Goal: Task Accomplishment & Management: Complete application form

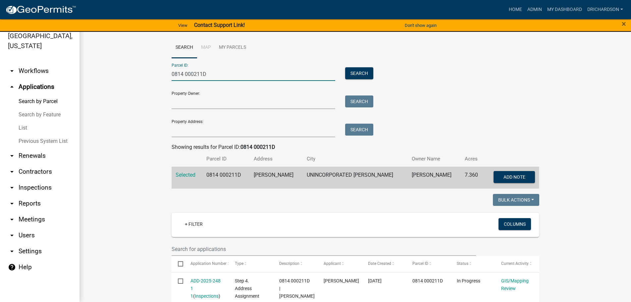
drag, startPoint x: 210, startPoint y: 73, endPoint x: 131, endPoint y: 74, distance: 78.2
click at [131, 74] on wm-workflow-application-search-view "Search Map My Parcels Parcel ID: 0814 000211D Search Property Owner: Search Pro…" at bounding box center [355, 288] width 525 height 502
paste input "744 000056A"
type input "0744 000056A"
click at [359, 68] on button "Search" at bounding box center [359, 73] width 28 height 12
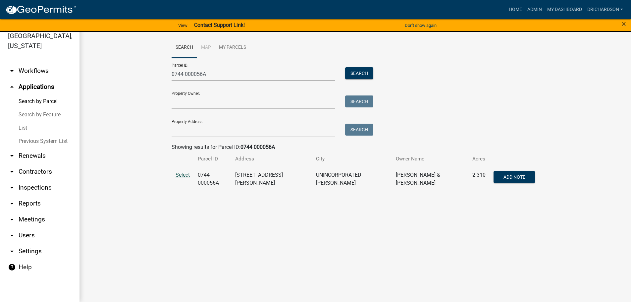
click at [185, 172] on span "Select" at bounding box center [183, 175] width 14 height 6
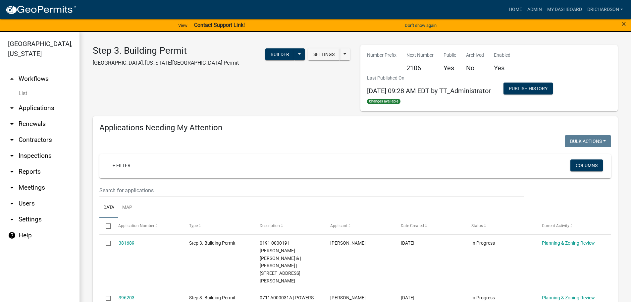
select select "1: 25"
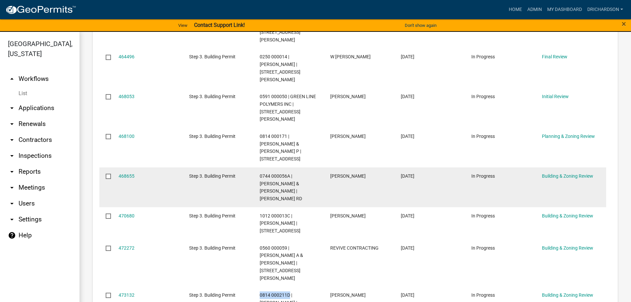
scroll to position [464, 0]
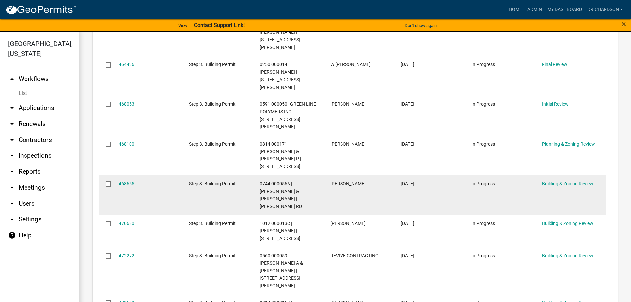
drag, startPoint x: 133, startPoint y: 131, endPoint x: 162, endPoint y: 124, distance: 29.7
click at [160, 175] on datatable-body-cell "468655" at bounding box center [147, 195] width 71 height 40
click at [261, 181] on span "0744 000056A | NANCE JEFFREY & JULIE TURNER | JARRELL HOGG RD" at bounding box center [281, 195] width 42 height 28
drag, startPoint x: 260, startPoint y: 130, endPoint x: 289, endPoint y: 130, distance: 29.2
click at [289, 181] on span "0744 000056A | NANCE JEFFREY & JULIE TURNER | JARRELL HOGG RD" at bounding box center [281, 195] width 42 height 28
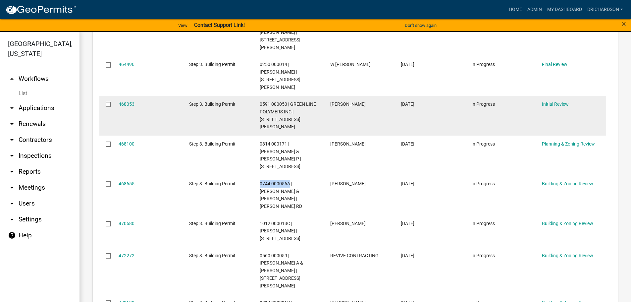
copy span "0744 000056A"
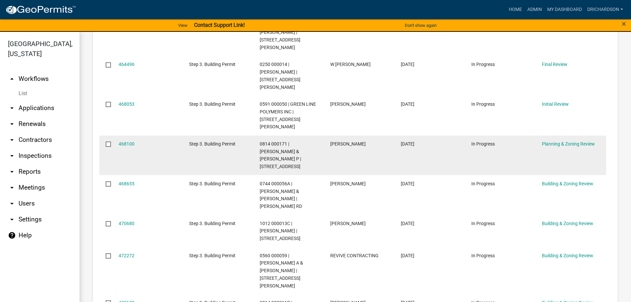
drag, startPoint x: 129, startPoint y: 98, endPoint x: 257, endPoint y: 104, distance: 128.3
click at [257, 135] on datatable-body-cell "0814 000171 | WADE CHARLES W IV & TRACI P | 309 CHEYENNE DR" at bounding box center [288, 155] width 71 height 40
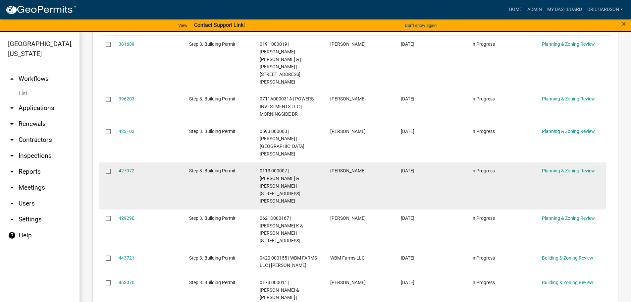
scroll to position [0, 0]
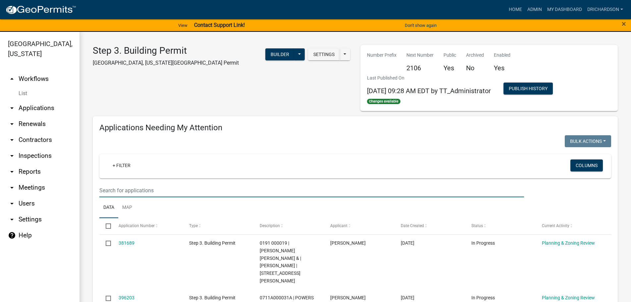
click at [154, 191] on input "text" at bounding box center [311, 191] width 425 height 14
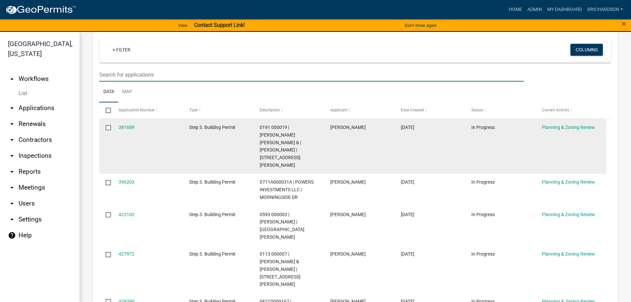
scroll to position [132, 0]
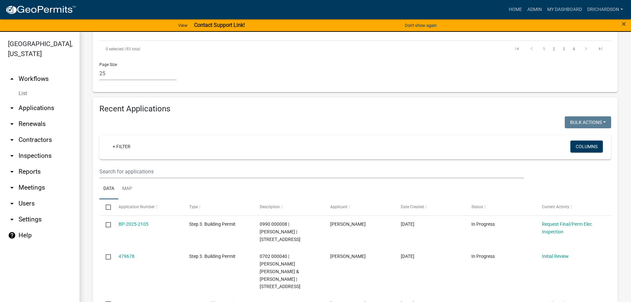
scroll to position [1192, 0]
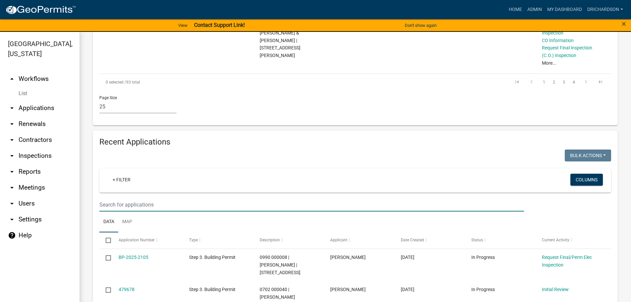
click at [124, 198] on input "text" at bounding box center [311, 205] width 425 height 14
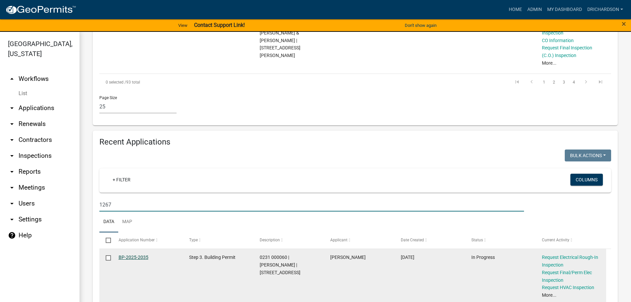
type input "1267"
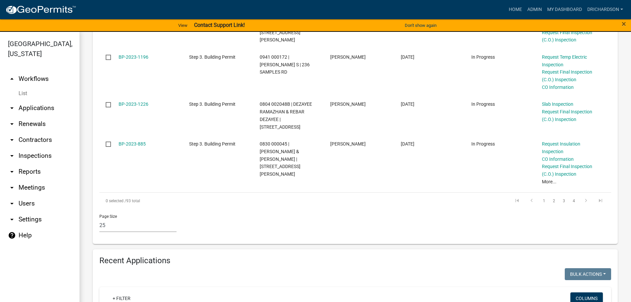
scroll to position [1084, 0]
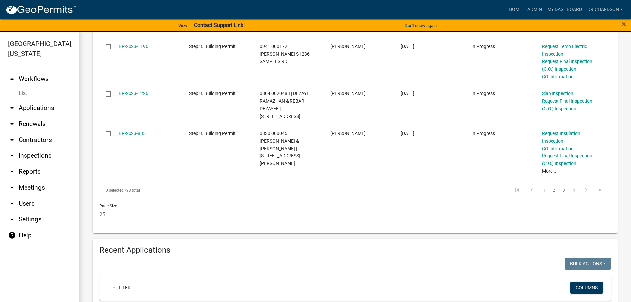
drag, startPoint x: 128, startPoint y: 202, endPoint x: 92, endPoint y: 199, distance: 36.2
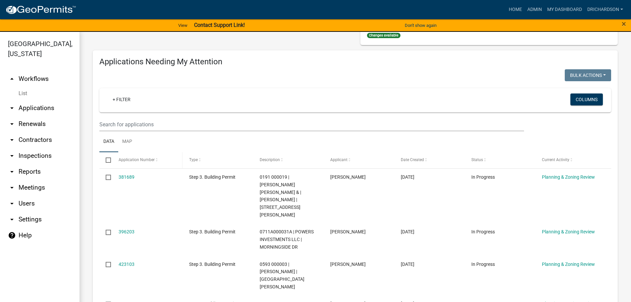
scroll to position [58, 0]
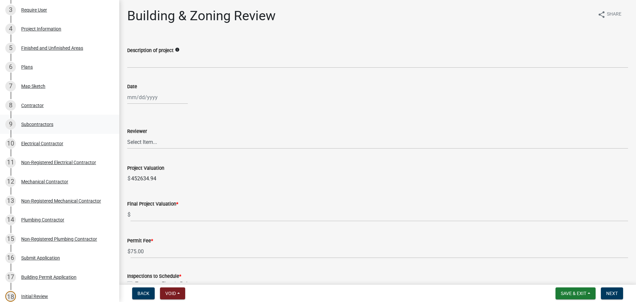
scroll to position [124, 0]
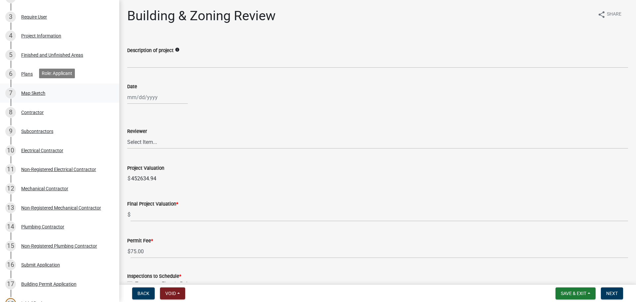
click at [45, 92] on div "Map Sketch" at bounding box center [33, 93] width 24 height 5
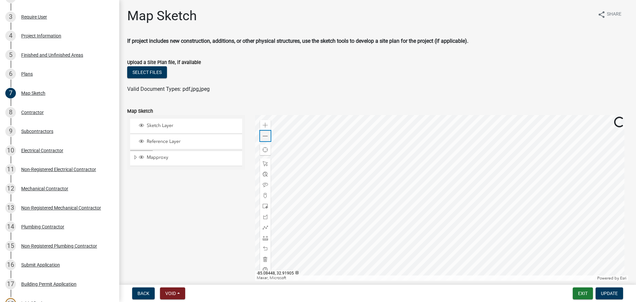
click at [267, 133] on div "Zoom out" at bounding box center [265, 136] width 11 height 11
click at [265, 121] on div "Zoom in" at bounding box center [265, 125] width 11 height 11
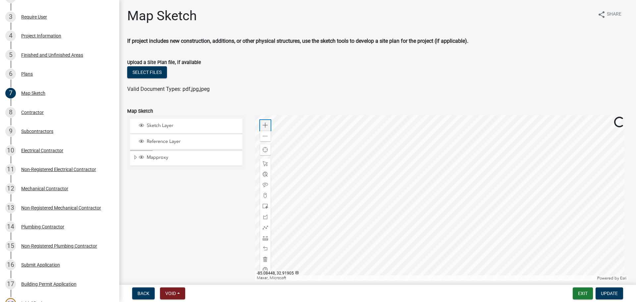
click at [265, 121] on div "Zoom in" at bounding box center [265, 125] width 11 height 11
click at [264, 137] on span at bounding box center [265, 135] width 5 height 5
click at [466, 189] on div at bounding box center [441, 198] width 373 height 166
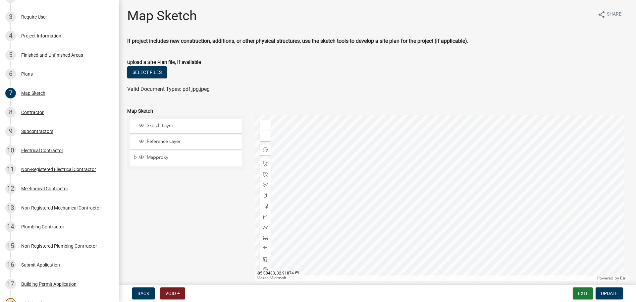
scroll to position [30, 0]
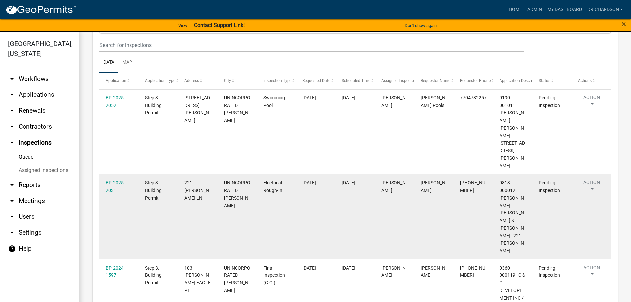
scroll to position [99, 0]
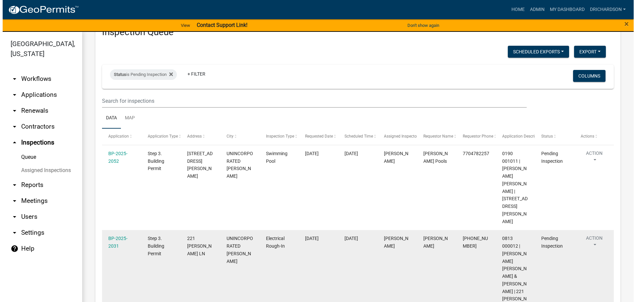
scroll to position [66, 0]
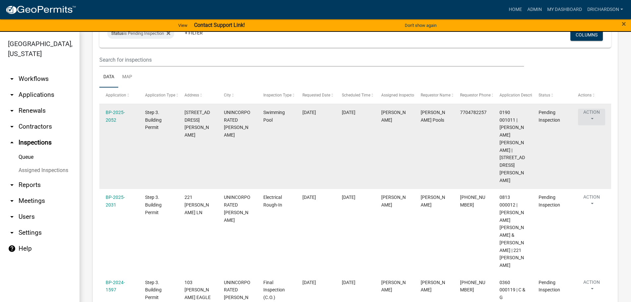
click at [590, 117] on button "Action" at bounding box center [591, 117] width 27 height 17
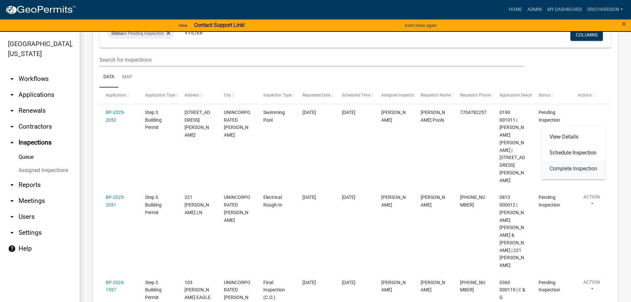
click at [580, 168] on link "Complete Inspection" at bounding box center [574, 169] width 64 height 16
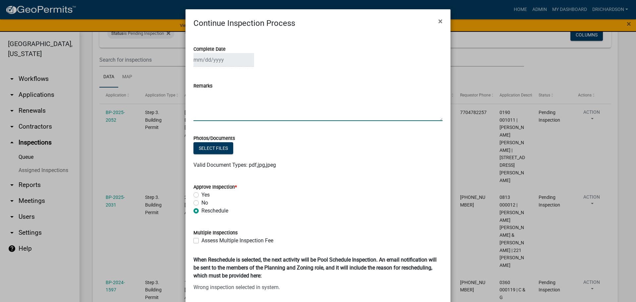
click at [218, 98] on textarea "Remarks" at bounding box center [317, 105] width 249 height 31
drag, startPoint x: 244, startPoint y: 95, endPoint x: 211, endPoint y: 94, distance: 32.5
click at [211, 94] on textarea "-Ground Stabilization" at bounding box center [317, 105] width 249 height 31
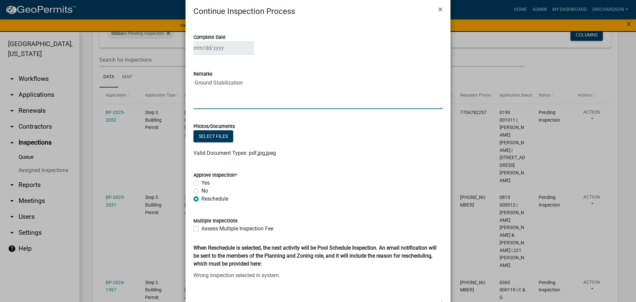
scroll to position [33, 0]
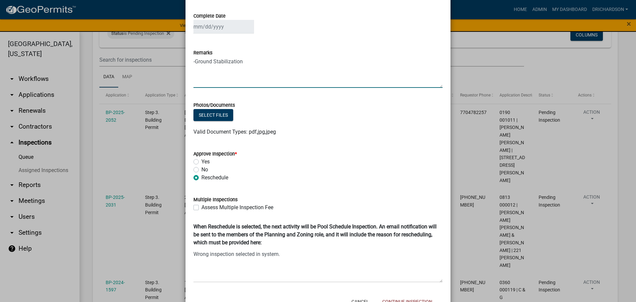
click at [249, 65] on textarea "-Ground Stabilization" at bounding box center [317, 72] width 249 height 31
click at [190, 60] on div "Remarks -Ground Stabilization" at bounding box center [317, 63] width 259 height 48
click at [193, 65] on textarea "-Ground Stabilization" at bounding box center [317, 72] width 249 height 31
click at [241, 68] on textarea "Complete: -Ground Stabilization" at bounding box center [317, 72] width 249 height 31
type textarea "Complete: -Ground Stabilization -Finish Slab to cover bonding. -Install Fence"
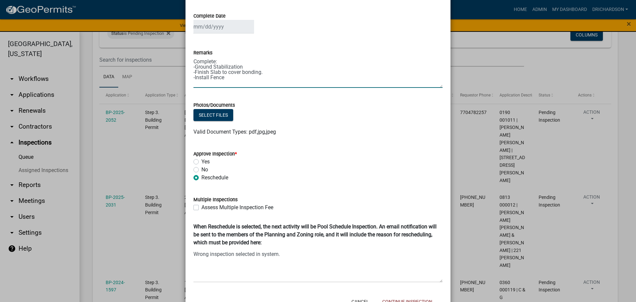
click at [201, 172] on label "No" at bounding box center [204, 170] width 7 height 8
click at [201, 170] on input "No" at bounding box center [203, 168] width 4 height 4
radio input "true"
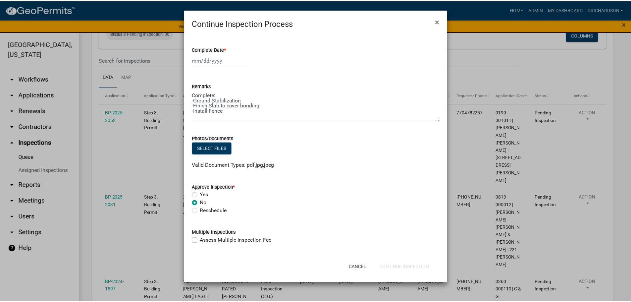
scroll to position [0, 0]
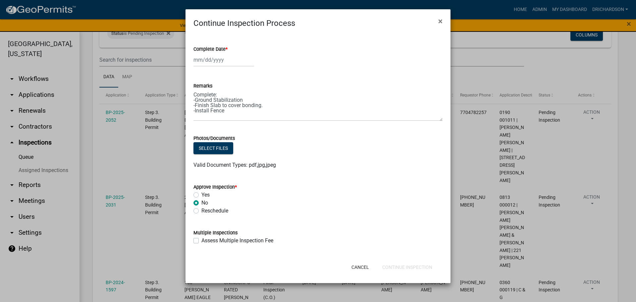
select select "9"
select select "2025"
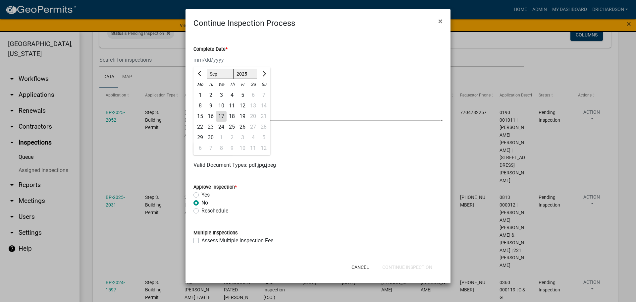
click at [225, 62] on div "Jan Feb Mar Apr May Jun Jul Aug Sep Oct Nov Dec 1525 1526 1527 1528 1529 1530 1…" at bounding box center [223, 60] width 61 height 14
click at [222, 115] on div "17" at bounding box center [221, 116] width 11 height 11
type input "[DATE]"
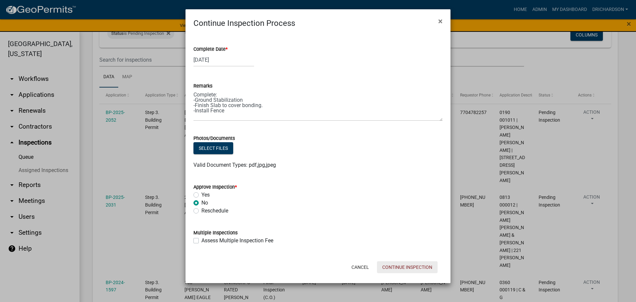
click at [399, 264] on button "Continue Inspection" at bounding box center [407, 267] width 61 height 12
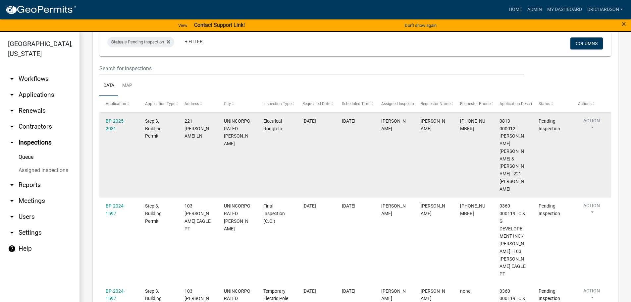
scroll to position [66, 0]
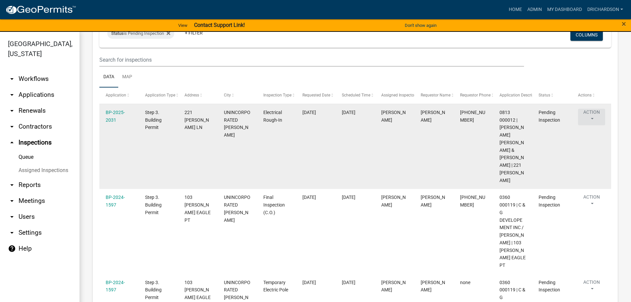
click at [588, 113] on button "Action" at bounding box center [591, 117] width 27 height 17
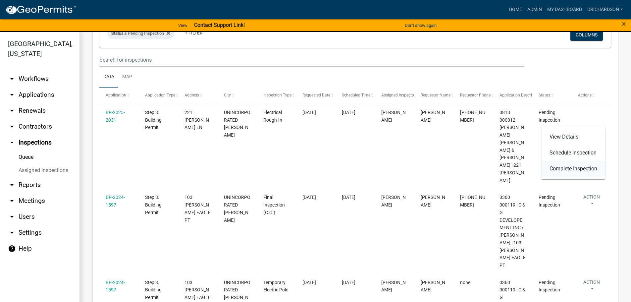
click at [572, 165] on link "Complete Inspection" at bounding box center [574, 169] width 64 height 16
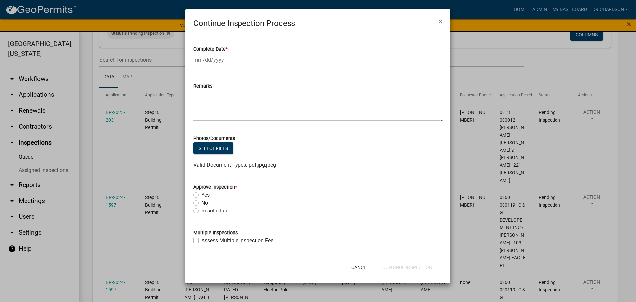
click at [207, 62] on div at bounding box center [223, 60] width 61 height 14
select select "9"
select select "2025"
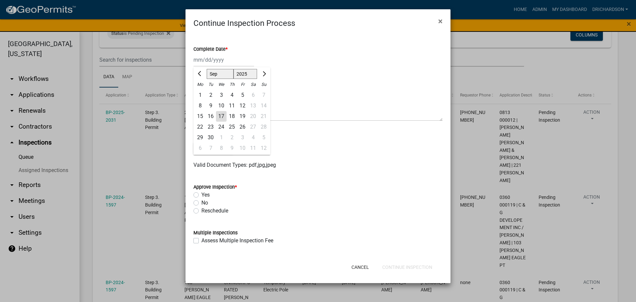
click at [222, 116] on div "17" at bounding box center [221, 116] width 11 height 11
type input "[DATE]"
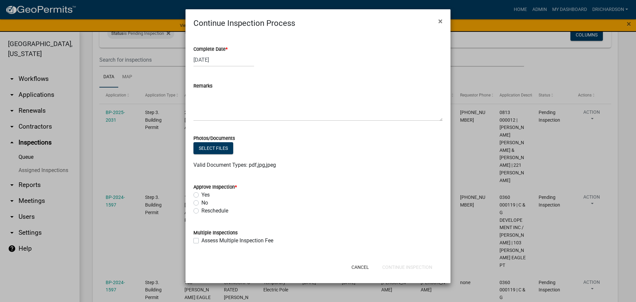
click at [201, 194] on label "Yes" at bounding box center [205, 195] width 8 height 8
click at [201, 194] on input "Yes" at bounding box center [203, 193] width 4 height 4
radio input "true"
click at [413, 267] on button "Continue Inspection" at bounding box center [407, 267] width 61 height 12
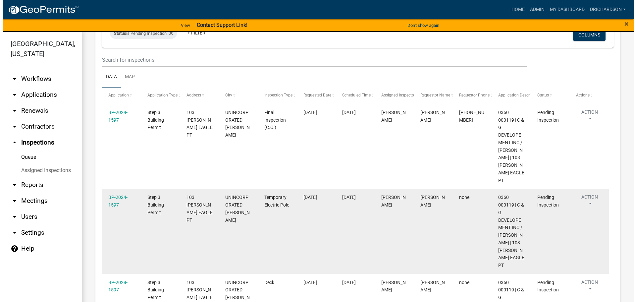
scroll to position [99, 0]
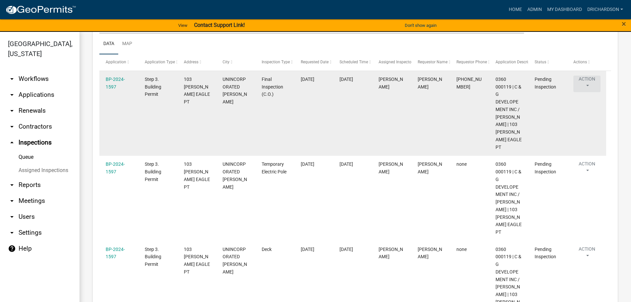
click at [581, 81] on button "Action" at bounding box center [586, 84] width 27 height 17
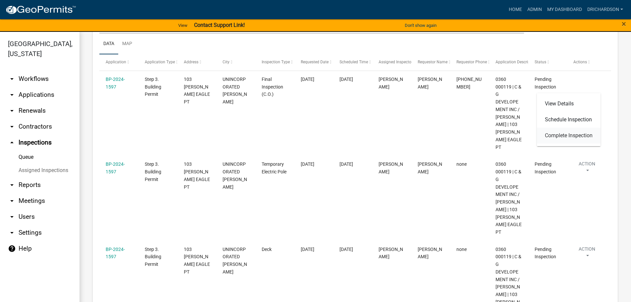
click at [566, 137] on link "Complete Inspection" at bounding box center [569, 136] width 64 height 16
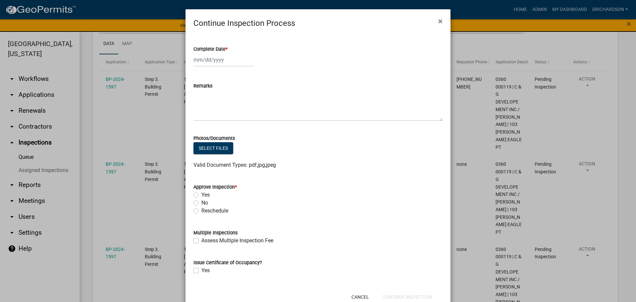
click at [201, 201] on label "No" at bounding box center [204, 203] width 7 height 8
click at [201, 201] on input "No" at bounding box center [203, 201] width 4 height 4
radio input "true"
click at [213, 60] on div at bounding box center [223, 60] width 61 height 14
select select "9"
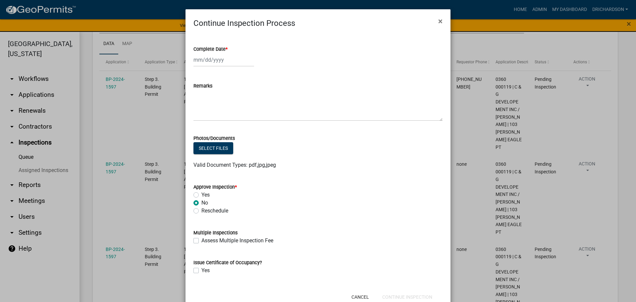
select select "2025"
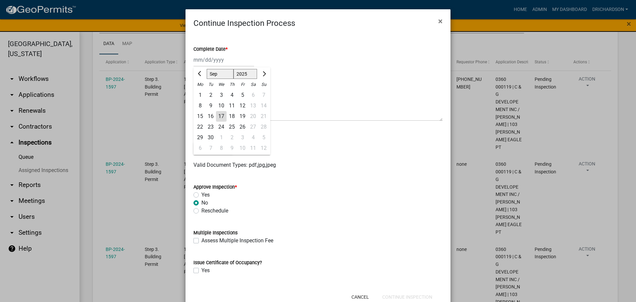
click at [220, 115] on div "17" at bounding box center [221, 116] width 11 height 11
type input "09/17/2025"
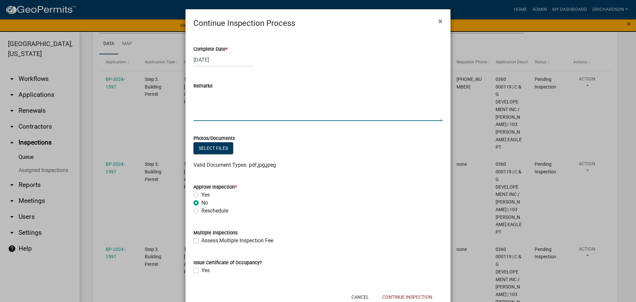
click at [216, 106] on textarea "Remarks" at bounding box center [317, 105] width 249 height 31
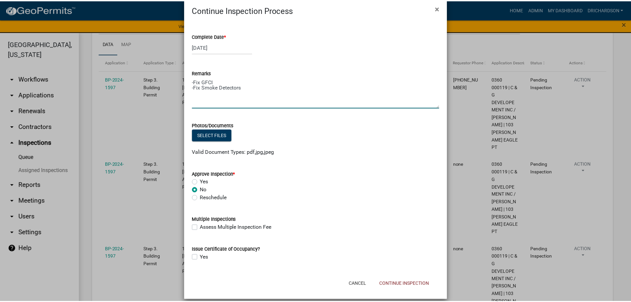
scroll to position [20, 0]
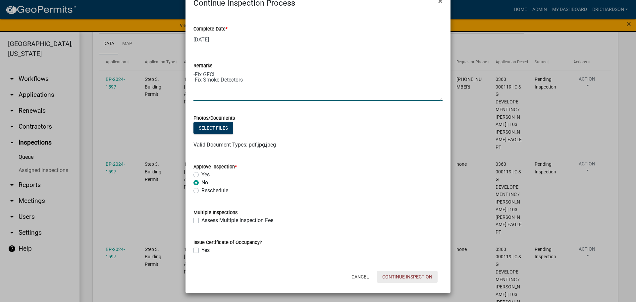
type textarea "-Fix GFCI -Fix Smoke Detectors"
click at [409, 274] on button "Continue Inspection" at bounding box center [407, 277] width 61 height 12
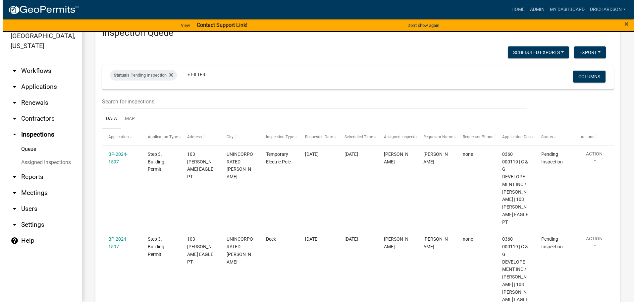
scroll to position [16, 0]
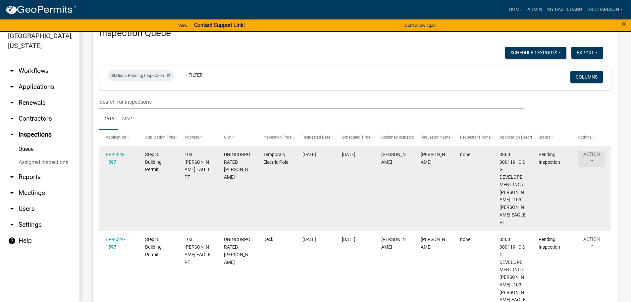
click at [589, 155] on button "Action" at bounding box center [591, 159] width 27 height 17
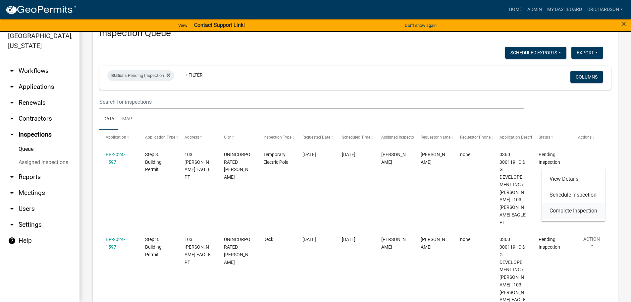
click at [561, 213] on link "Complete Inspection" at bounding box center [574, 211] width 64 height 16
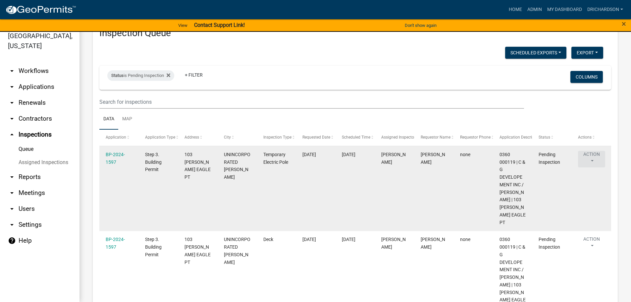
click at [592, 157] on button "Action" at bounding box center [591, 159] width 27 height 17
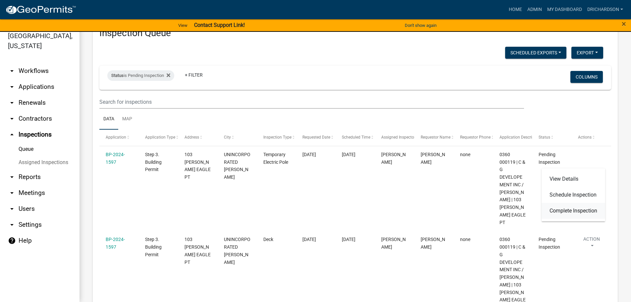
click at [564, 209] on link "Complete Inspection" at bounding box center [574, 211] width 64 height 16
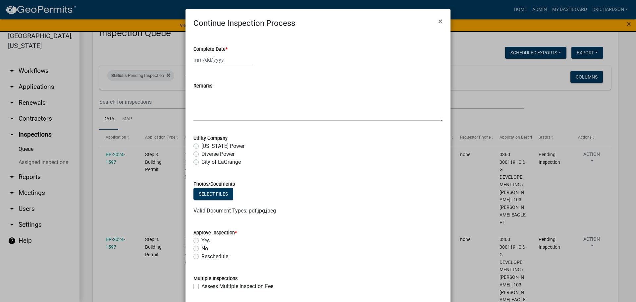
select select "9"
select select "2025"
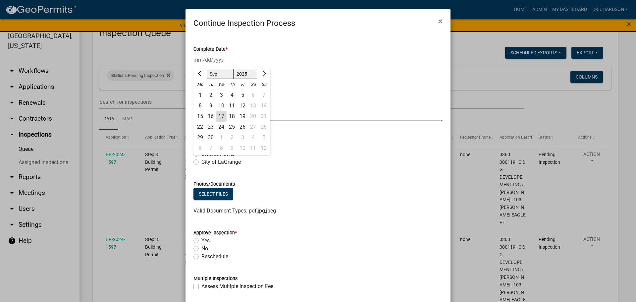
drag, startPoint x: 201, startPoint y: 64, endPoint x: 202, endPoint y: 68, distance: 4.4
click at [202, 64] on div "Jan Feb Mar Apr May Jun Jul Aug Sep Oct Nov Dec 1525 1526 1527 1528 1529 1530 1…" at bounding box center [223, 60] width 61 height 14
click at [218, 116] on div "17" at bounding box center [221, 116] width 11 height 11
type input "[DATE]"
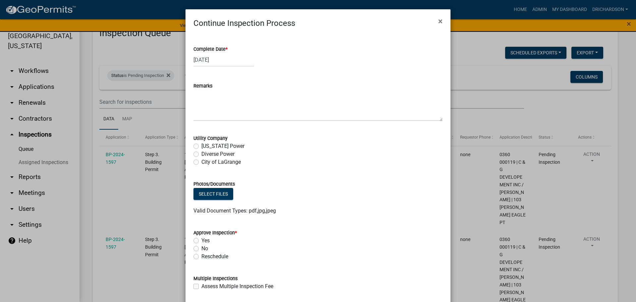
click at [194, 237] on div "Yes" at bounding box center [317, 241] width 249 height 8
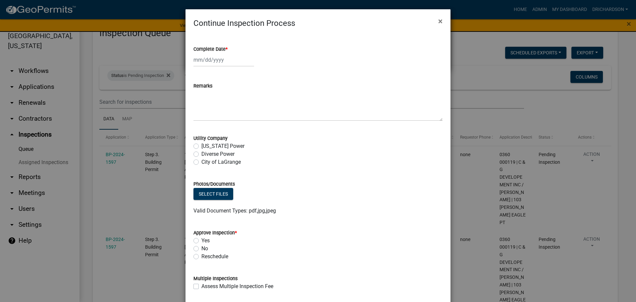
click at [201, 240] on label "Yes" at bounding box center [205, 241] width 8 height 8
click at [201, 240] on input "Yes" at bounding box center [203, 239] width 4 height 4
radio input "true"
click at [433, 23] on button "×" at bounding box center [440, 21] width 15 height 19
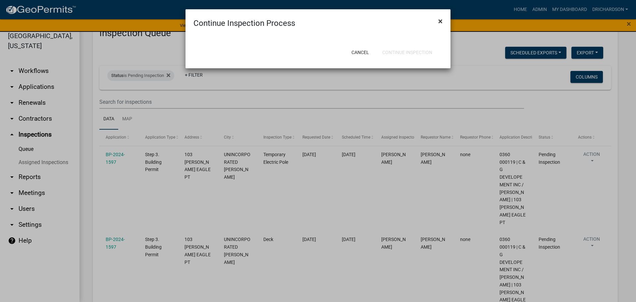
drag, startPoint x: 438, startPoint y: 21, endPoint x: 437, endPoint y: 26, distance: 5.3
click at [438, 22] on button "×" at bounding box center [440, 21] width 15 height 19
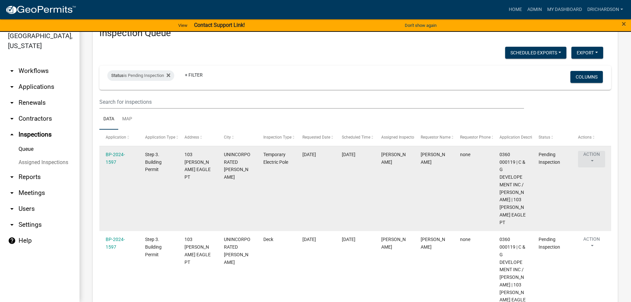
click at [596, 158] on button "Action" at bounding box center [591, 159] width 27 height 17
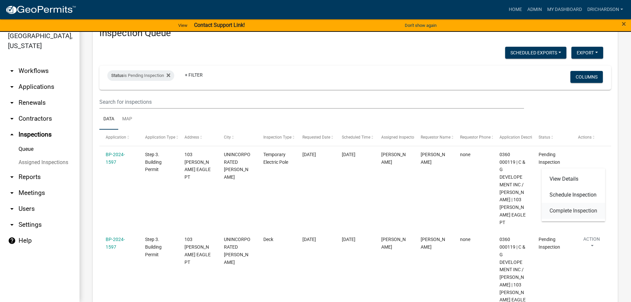
click at [573, 212] on link "Complete Inspection" at bounding box center [574, 211] width 64 height 16
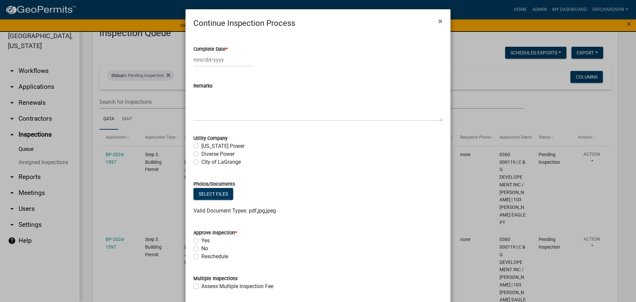
click at [201, 57] on div at bounding box center [223, 60] width 61 height 14
select select "9"
select select "2025"
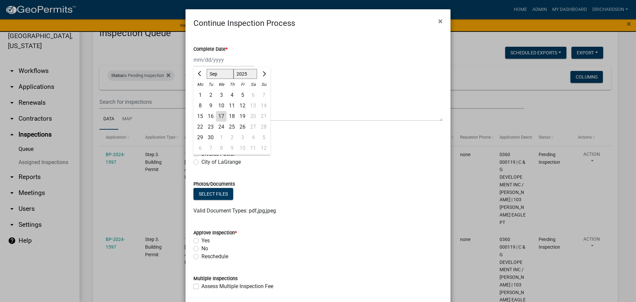
drag, startPoint x: 220, startPoint y: 116, endPoint x: 219, endPoint y: 119, distance: 3.4
click at [220, 116] on div "17" at bounding box center [221, 116] width 11 height 11
type input "[DATE]"
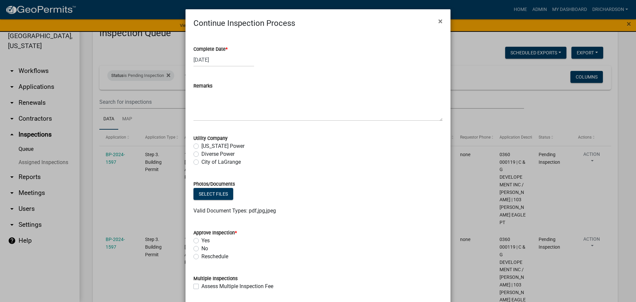
click at [201, 239] on label "Yes" at bounding box center [205, 241] width 8 height 8
click at [201, 239] on input "Yes" at bounding box center [203, 239] width 4 height 4
radio input "true"
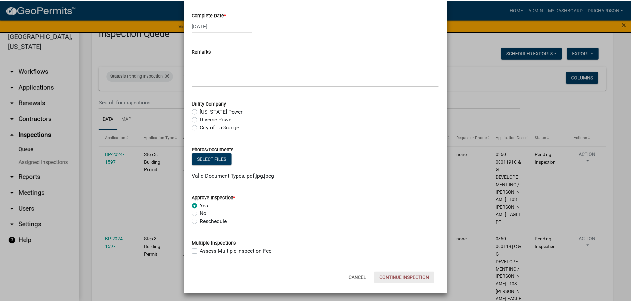
scroll to position [36, 0]
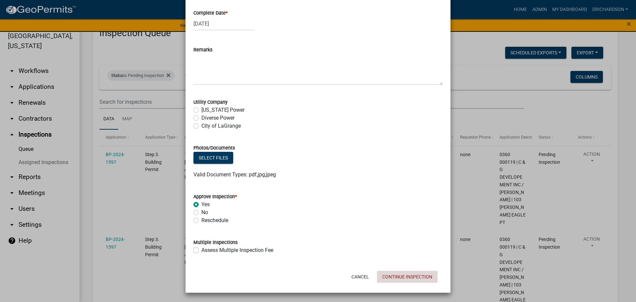
click at [403, 276] on button "Continue Inspection" at bounding box center [407, 277] width 61 height 12
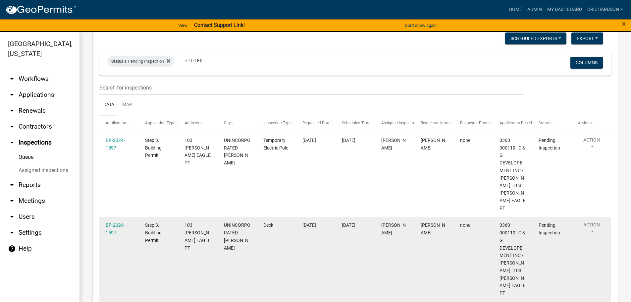
scroll to position [99, 0]
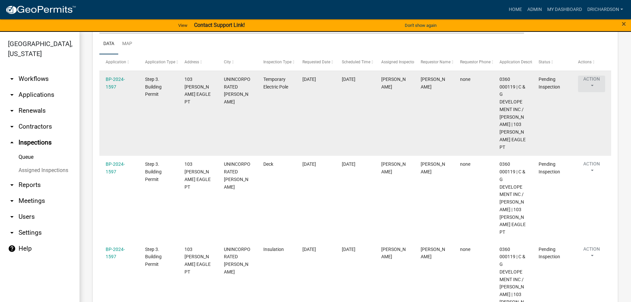
drag, startPoint x: 593, startPoint y: 82, endPoint x: 590, endPoint y: 91, distance: 9.3
click at [592, 82] on button "Action" at bounding box center [591, 84] width 27 height 17
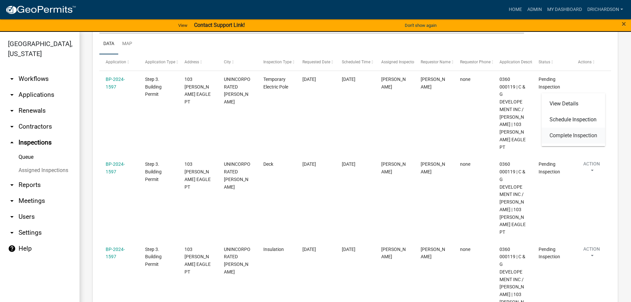
click at [575, 135] on link "Complete Inspection" at bounding box center [574, 136] width 64 height 16
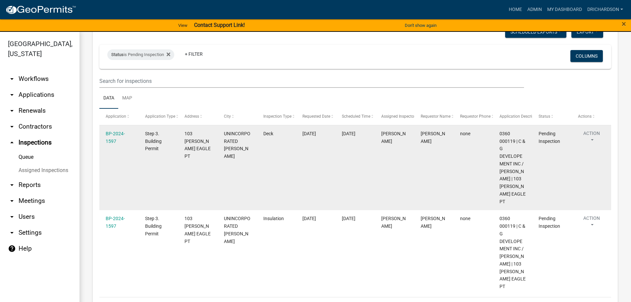
scroll to position [46, 0]
click at [591, 134] on button "Action" at bounding box center [591, 137] width 27 height 17
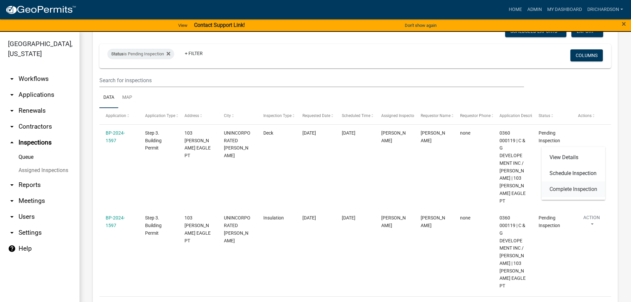
click at [577, 189] on link "Complete Inspection" at bounding box center [574, 189] width 64 height 16
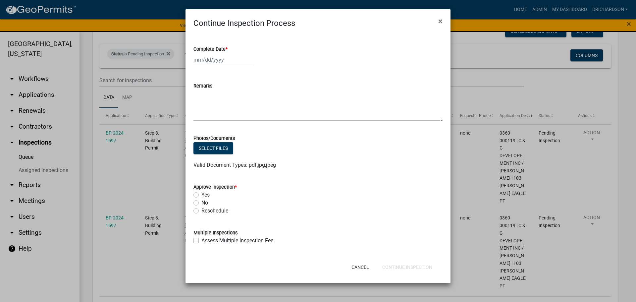
click at [213, 56] on input "Complete Date *" at bounding box center [223, 60] width 61 height 14
select select "9"
select select "2025"
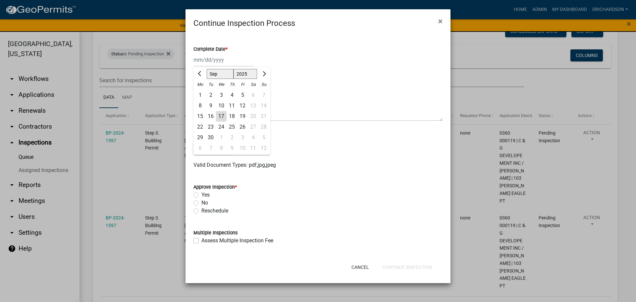
click at [221, 116] on div "17" at bounding box center [221, 116] width 11 height 11
type input "[DATE]"
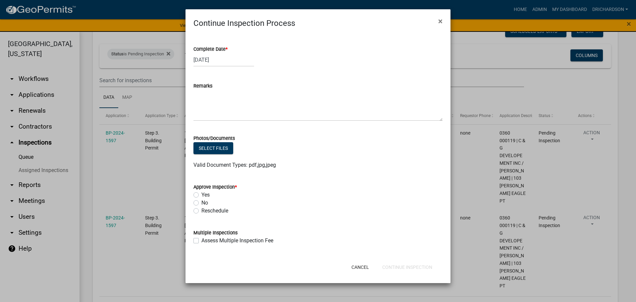
click at [201, 195] on label "Yes" at bounding box center [205, 195] width 8 height 8
click at [201, 195] on input "Yes" at bounding box center [203, 193] width 4 height 4
radio input "true"
click at [405, 267] on button "Continue Inspection" at bounding box center [407, 267] width 61 height 12
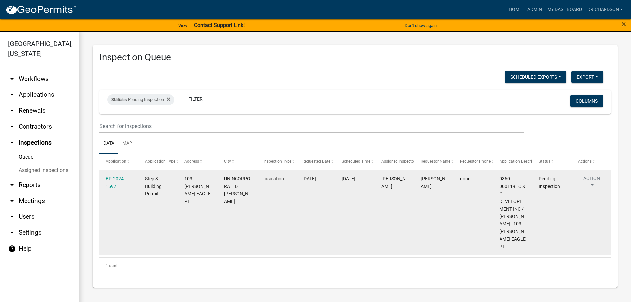
click at [589, 180] on button "Action" at bounding box center [591, 183] width 27 height 17
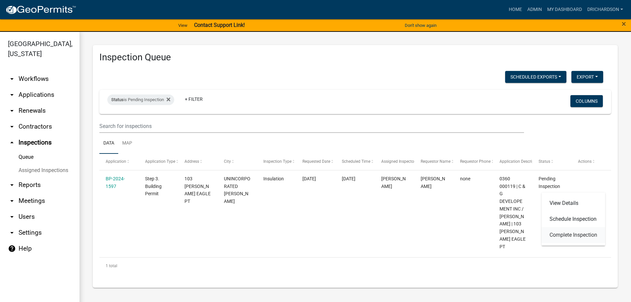
click at [575, 236] on link "Complete Inspection" at bounding box center [574, 235] width 64 height 16
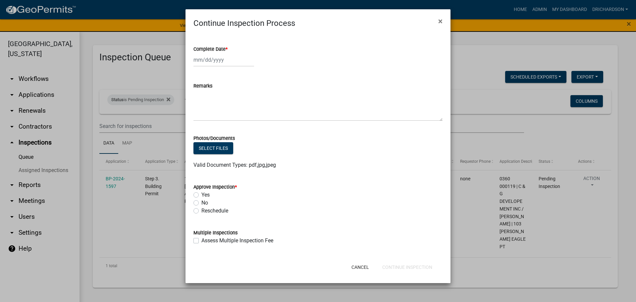
select select "9"
select select "2025"
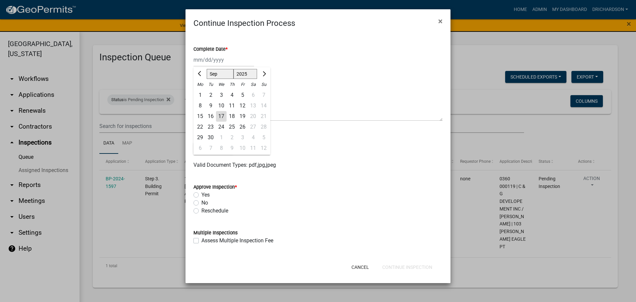
drag, startPoint x: 221, startPoint y: 59, endPoint x: 220, endPoint y: 67, distance: 7.3
click at [220, 59] on div "Jan Feb Mar Apr May Jun Jul Aug Sep Oct Nov Dec 1525 1526 1527 1528 1529 1530 1…" at bounding box center [223, 60] width 61 height 14
click at [223, 119] on div "17" at bounding box center [221, 116] width 11 height 11
type input "[DATE]"
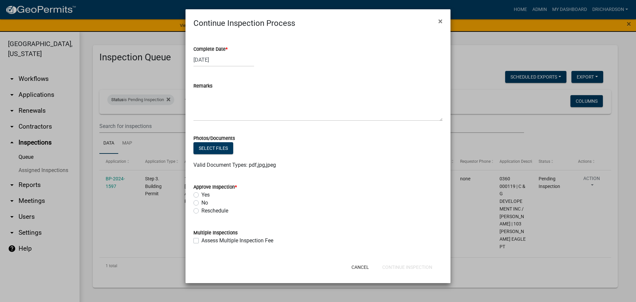
click at [201, 196] on label "Yes" at bounding box center [205, 195] width 8 height 8
click at [201, 195] on input "Yes" at bounding box center [203, 193] width 4 height 4
radio input "true"
click at [416, 266] on button "Continue Inspection" at bounding box center [407, 267] width 61 height 12
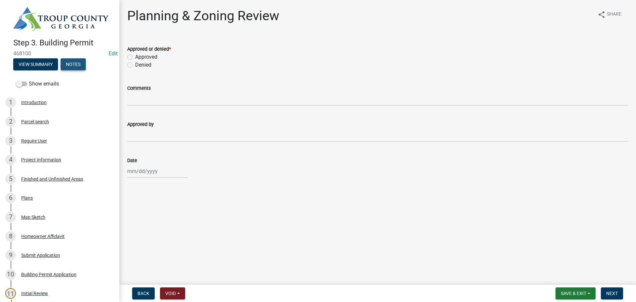
click at [76, 64] on button "Notes" at bounding box center [73, 64] width 25 height 12
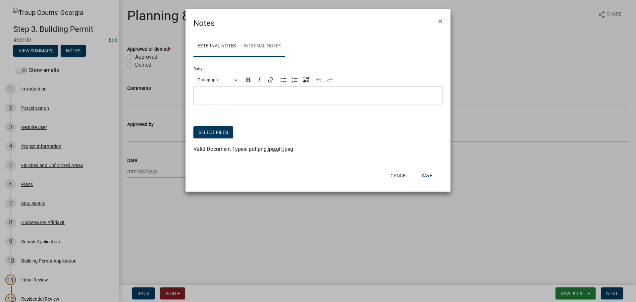
click at [271, 43] on link "Internal Notes" at bounding box center [262, 46] width 45 height 21
click at [256, 96] on p "Editor editing area: main. Press Alt+0 for help." at bounding box center [318, 95] width 242 height 8
click at [245, 96] on p "Editor editing area: main. Press Alt+0 for help." at bounding box center [318, 95] width 242 height 8
click at [219, 97] on p "Editor editing area: main. Press Alt+0 for help." at bounding box center [318, 95] width 242 height 8
click at [429, 177] on button "Save" at bounding box center [427, 176] width 22 height 12
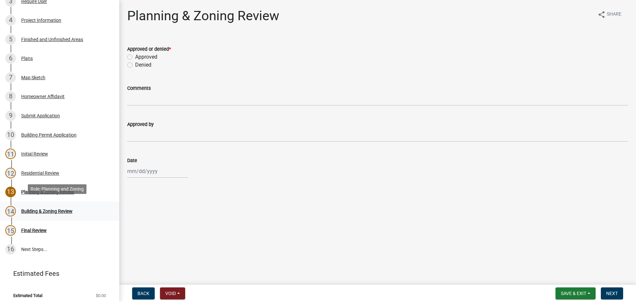
scroll to position [130, 0]
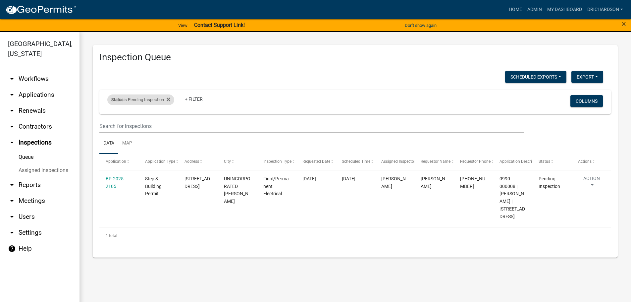
click at [140, 100] on div "Status is Pending Inspection" at bounding box center [140, 99] width 67 height 11
click at [129, 123] on select "Select an option Pending Schedule Pending Inspection Approved Denied Deleted Vo…" at bounding box center [142, 125] width 66 height 14
select select "0"
click at [109, 118] on select "Select an option Pending Schedule Pending Inspection Approved Denied Deleted Vo…" at bounding box center [142, 125] width 66 height 14
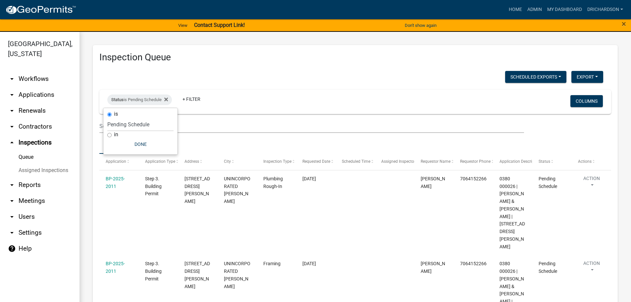
click at [187, 74] on div "Scheduled Exports + Create New Daily Inspection List Export Excel Format (.xlsx…" at bounding box center [351, 78] width 514 height 14
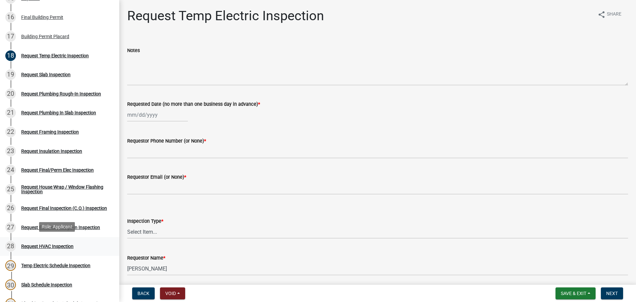
scroll to position [331, 0]
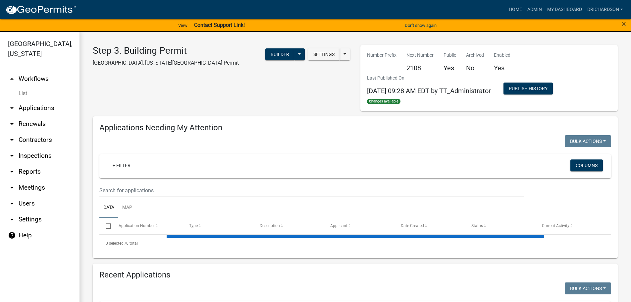
select select "1: 25"
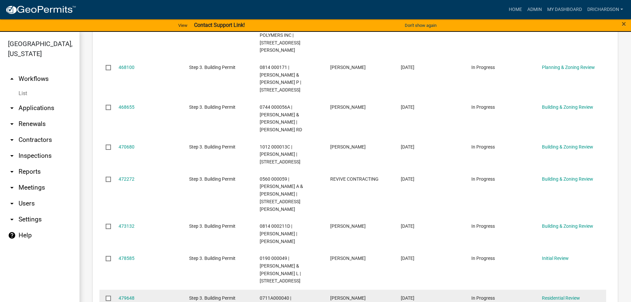
scroll to position [530, 0]
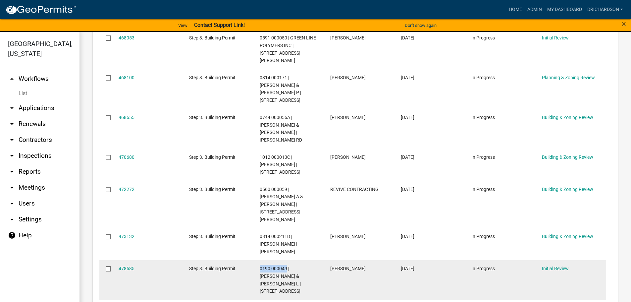
drag, startPoint x: 259, startPoint y: 184, endPoint x: 286, endPoint y: 184, distance: 27.2
click at [286, 260] on datatable-body-cell "0190 000049 | [PERSON_NAME] & [PERSON_NAME] L | [STREET_ADDRESS]" at bounding box center [288, 280] width 71 height 40
copy span "0190 000049"
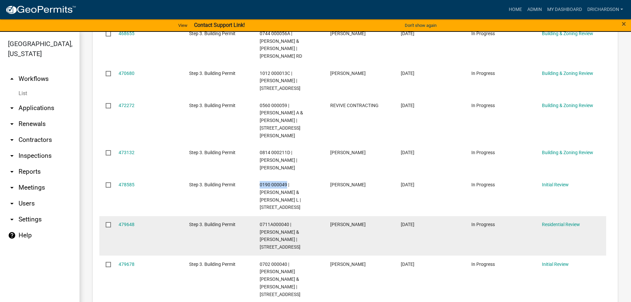
scroll to position [662, 0]
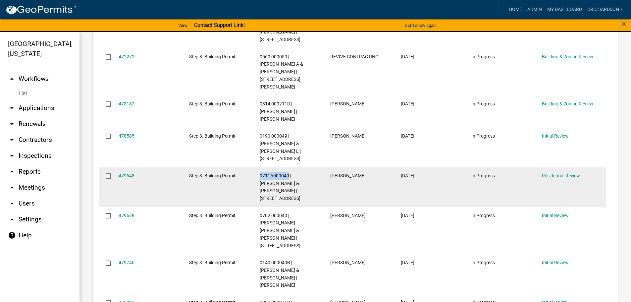
drag, startPoint x: 259, startPoint y: 90, endPoint x: 288, endPoint y: 91, distance: 29.2
click at [288, 167] on datatable-body-cell "0711A000040 | [PERSON_NAME] & [PERSON_NAME] | [STREET_ADDRESS]" at bounding box center [288, 187] width 71 height 40
copy span "0711A000040"
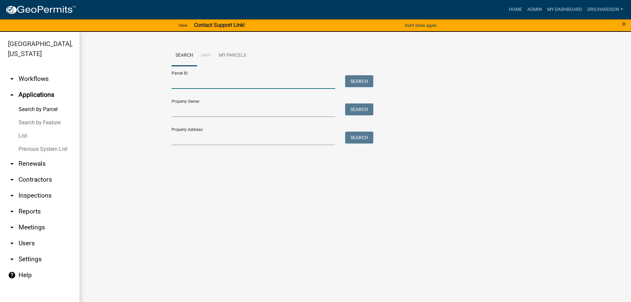
click at [187, 86] on input "Parcel ID:" at bounding box center [254, 82] width 164 height 14
paste input "0190 000049"
click at [366, 79] on button "Search" at bounding box center [359, 81] width 28 height 12
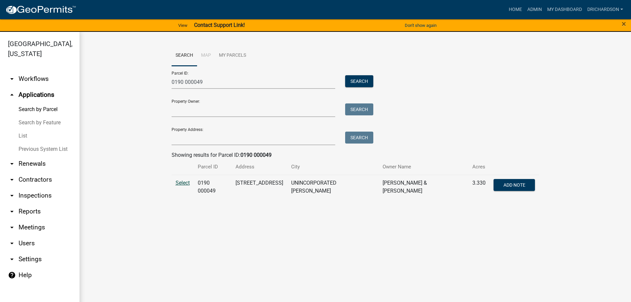
click at [183, 184] on span "Select" at bounding box center [183, 183] width 14 height 6
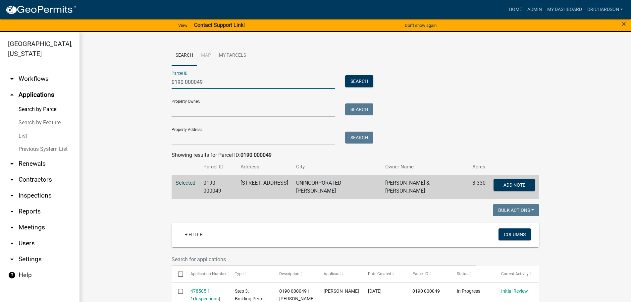
drag, startPoint x: 209, startPoint y: 84, endPoint x: 116, endPoint y: 69, distance: 94.2
paste input "711A000040"
click at [357, 79] on button "Search" at bounding box center [359, 81] width 28 height 12
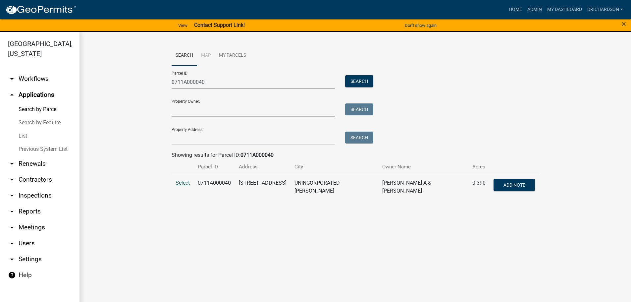
click at [182, 182] on span "Select" at bounding box center [183, 183] width 14 height 6
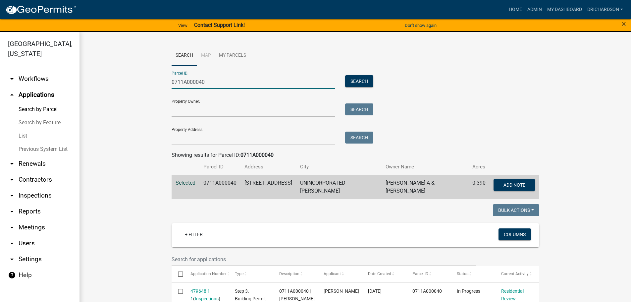
drag, startPoint x: 204, startPoint y: 87, endPoint x: 146, endPoint y: 88, distance: 58.0
click at [146, 88] on wm-workflow-application-search-view "Search Map My Parcels Parcel ID: 0711A000040 Search Property Owner: Search Prop…" at bounding box center [355, 261] width 525 height 433
paste input "02"
type input "0702 000040"
click at [352, 82] on button "Search" at bounding box center [359, 81] width 28 height 12
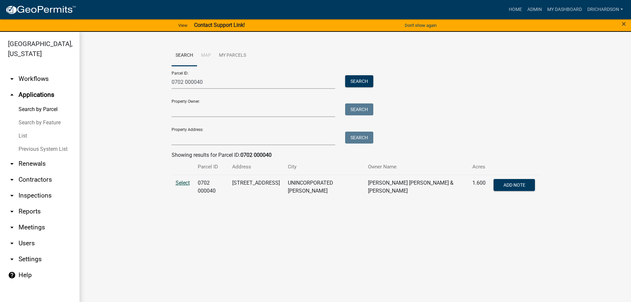
click at [183, 184] on span "Select" at bounding box center [183, 183] width 14 height 6
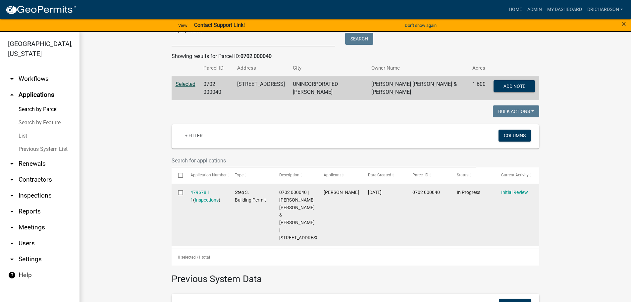
scroll to position [99, 0]
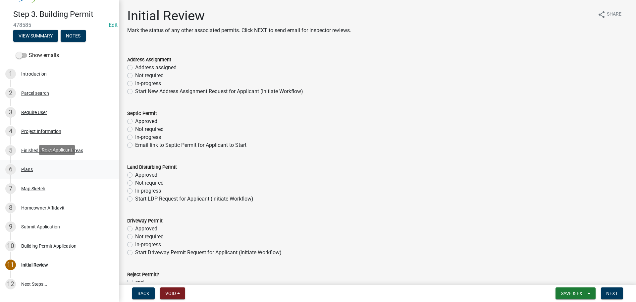
scroll to position [66, 0]
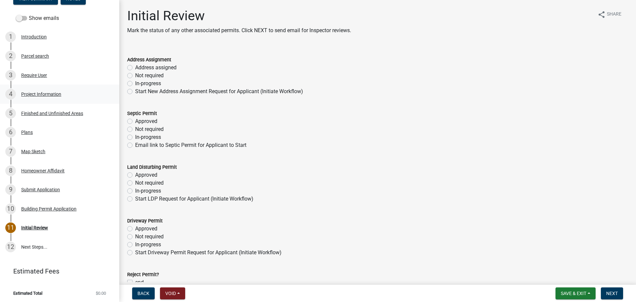
click at [56, 92] on div "Project Information" at bounding box center [41, 94] width 40 height 5
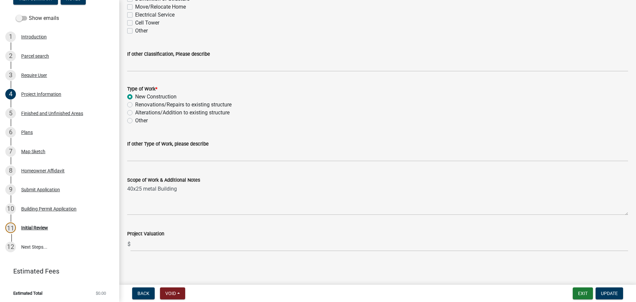
scroll to position [619, 0]
click at [29, 130] on div "Plans" at bounding box center [27, 132] width 12 height 5
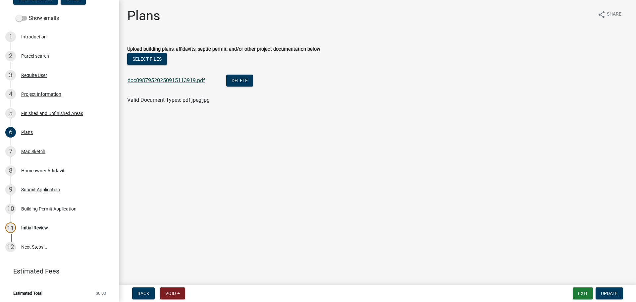
click at [163, 79] on link "doc09879520250915113919.pdf" at bounding box center [167, 80] width 78 height 6
click at [41, 149] on div "Map Sketch" at bounding box center [33, 151] width 24 height 5
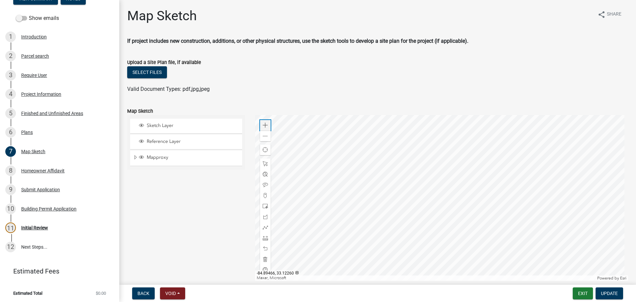
click at [263, 128] on div "Zoom in" at bounding box center [265, 125] width 11 height 11
click at [35, 131] on div "6 Plans" at bounding box center [56, 132] width 103 height 11
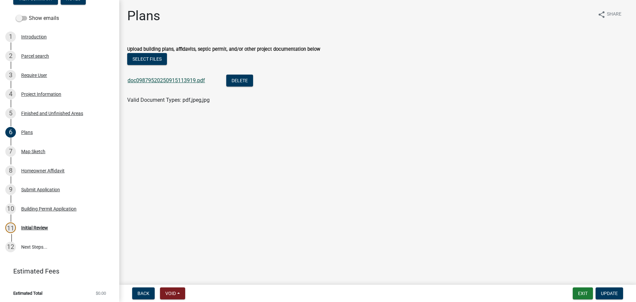
click at [167, 81] on link "doc09879520250915113919.pdf" at bounding box center [167, 80] width 78 height 6
click at [41, 151] on div "Map Sketch" at bounding box center [33, 151] width 24 height 5
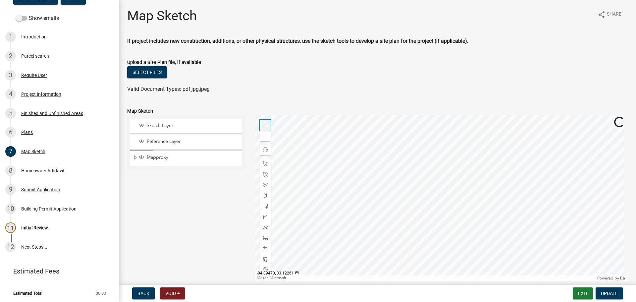
click at [265, 127] on span at bounding box center [265, 125] width 5 height 5
click at [264, 138] on span at bounding box center [265, 135] width 5 height 5
click at [411, 181] on div at bounding box center [441, 198] width 373 height 166
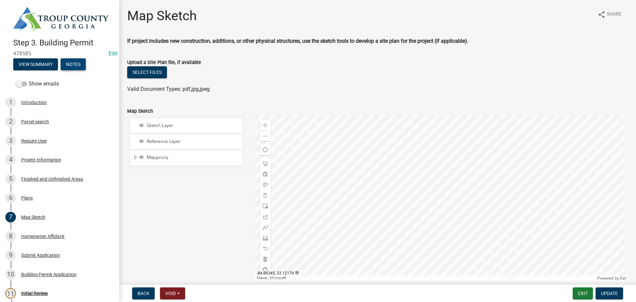
click at [74, 63] on button "Notes" at bounding box center [73, 64] width 25 height 12
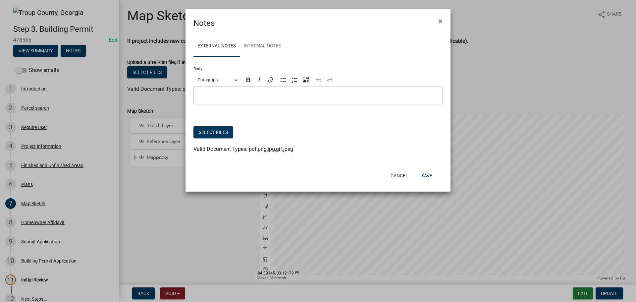
click at [232, 90] on div "Editor editing area: main. Press Alt+0 for help." at bounding box center [317, 95] width 249 height 18
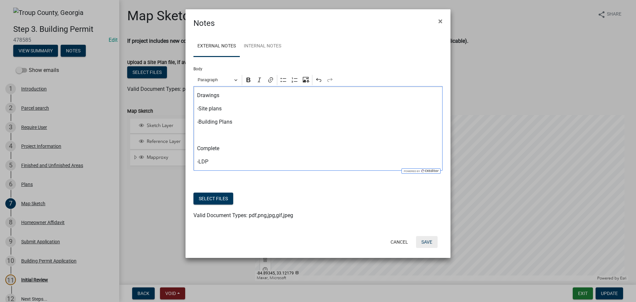
click at [430, 246] on button "Save" at bounding box center [427, 242] width 22 height 12
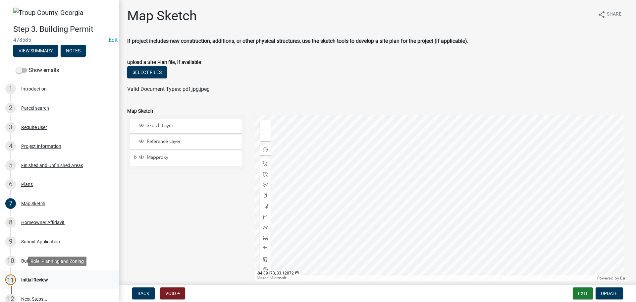
click at [41, 277] on div "Initial Review" at bounding box center [34, 279] width 27 height 5
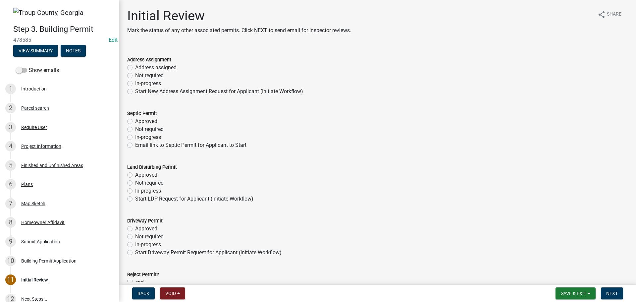
click at [135, 76] on label "Not required" at bounding box center [149, 76] width 28 height 8
click at [135, 76] on input "Not required" at bounding box center [137, 74] width 4 height 4
radio input "true"
click at [135, 68] on label "Address assigned" at bounding box center [155, 68] width 41 height 8
click at [135, 68] on input "Address assigned" at bounding box center [137, 66] width 4 height 4
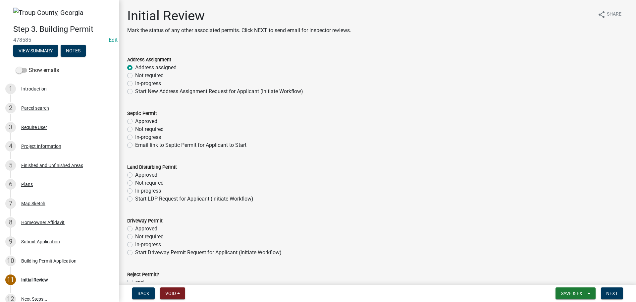
radio input "true"
click at [135, 129] on label "Not required" at bounding box center [149, 129] width 28 height 8
click at [135, 129] on input "Not required" at bounding box center [137, 127] width 4 height 4
radio input "true"
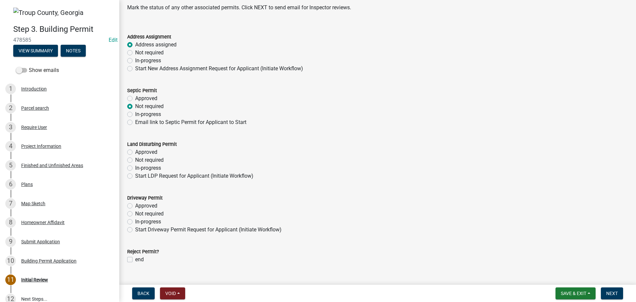
scroll to position [33, 0]
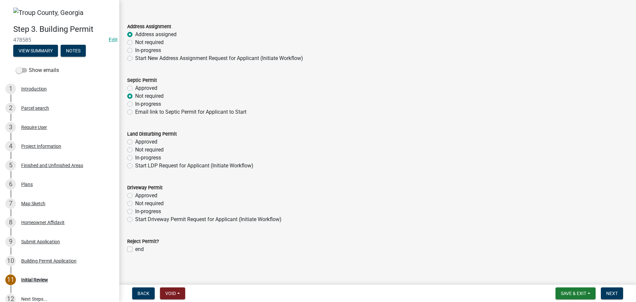
click at [135, 157] on label "In-progress" at bounding box center [148, 158] width 26 height 8
click at [135, 157] on input "In-progress" at bounding box center [137, 156] width 4 height 4
radio input "true"
click at [135, 204] on label "Not required" at bounding box center [149, 203] width 28 height 8
click at [135, 204] on input "Not required" at bounding box center [137, 201] width 4 height 4
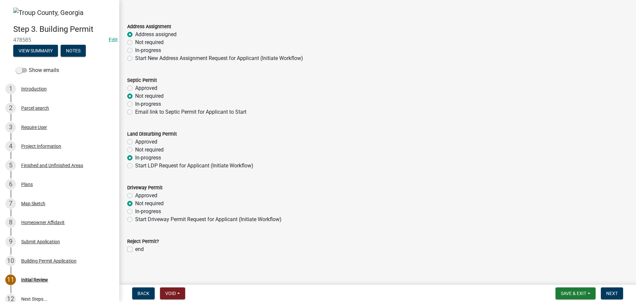
radio input "true"
click at [605, 293] on button "Next" at bounding box center [612, 293] width 22 height 12
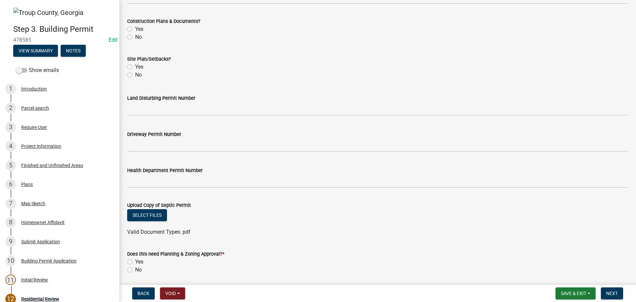
scroll to position [245, 0]
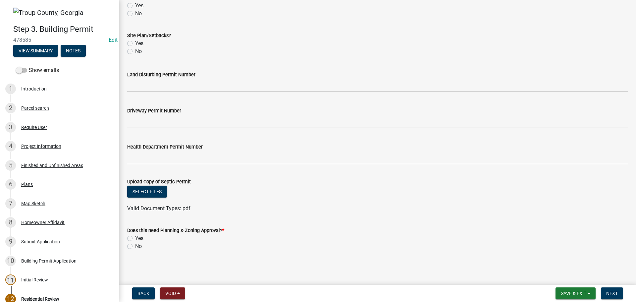
click at [135, 238] on label "Yes" at bounding box center [139, 238] width 8 height 8
click at [135, 238] on input "Yes" at bounding box center [137, 236] width 4 height 4
radio input "true"
click at [618, 295] on span "Next" at bounding box center [612, 292] width 12 height 5
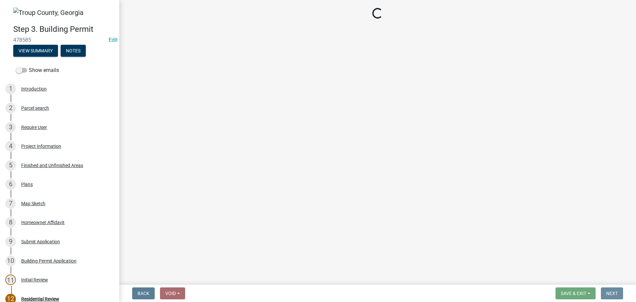
scroll to position [0, 0]
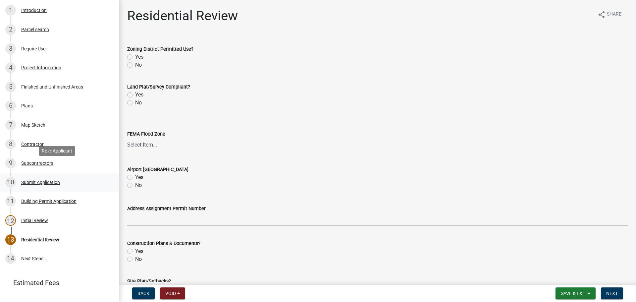
scroll to position [104, 0]
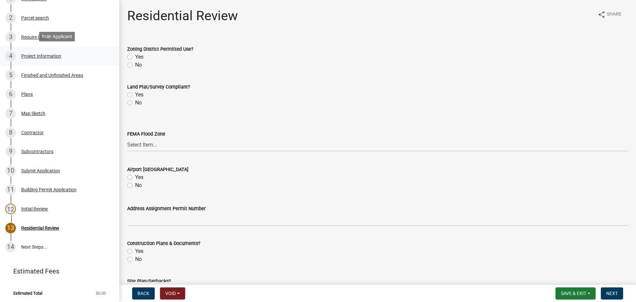
click at [38, 60] on div "4 Project Information" at bounding box center [56, 56] width 103 height 11
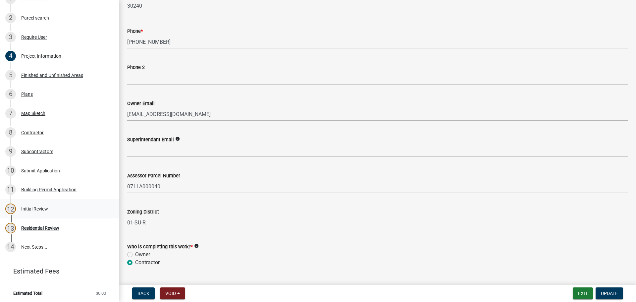
scroll to position [321, 0]
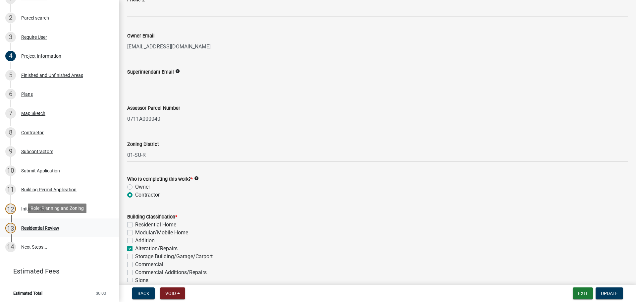
click at [57, 226] on div "Residential Review" at bounding box center [40, 228] width 38 height 5
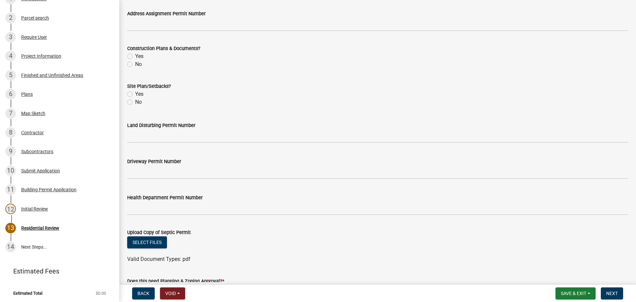
scroll to position [245, 0]
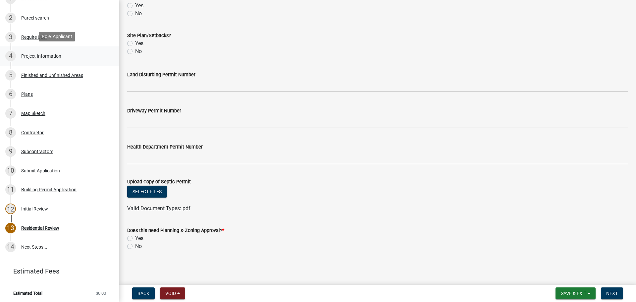
click at [46, 55] on div "Project Information" at bounding box center [41, 56] width 40 height 5
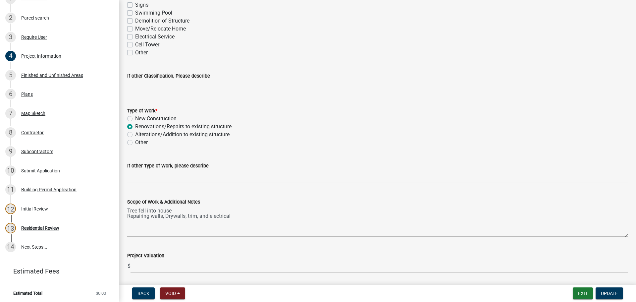
scroll to position [619, 0]
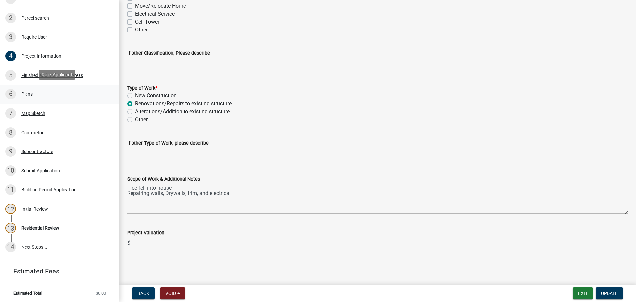
click at [33, 90] on div "6 Plans" at bounding box center [56, 94] width 103 height 11
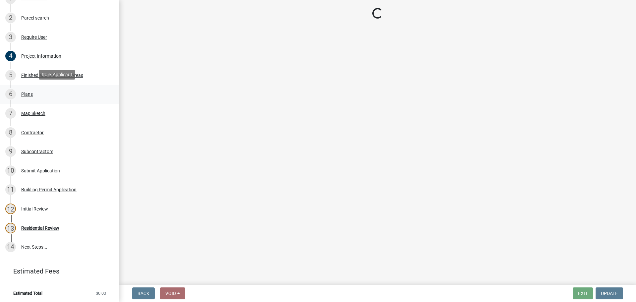
scroll to position [0, 0]
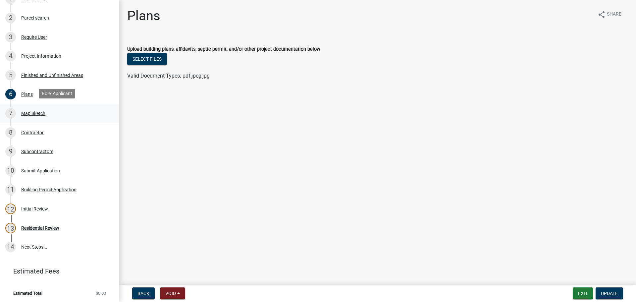
click at [36, 111] on div "Map Sketch" at bounding box center [33, 113] width 24 height 5
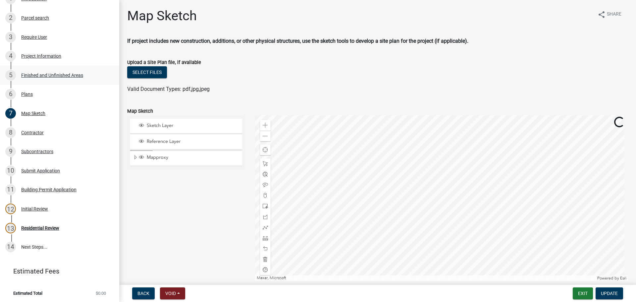
click at [41, 73] on div "Finished and Unfinished Areas" at bounding box center [52, 75] width 62 height 5
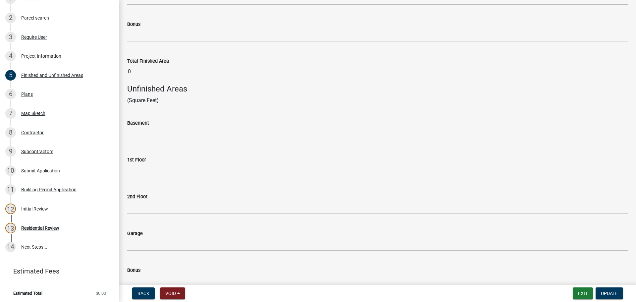
scroll to position [273, 0]
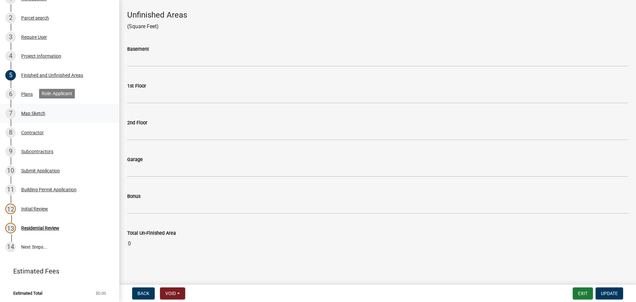
click at [37, 113] on div "Map Sketch" at bounding box center [33, 113] width 24 height 5
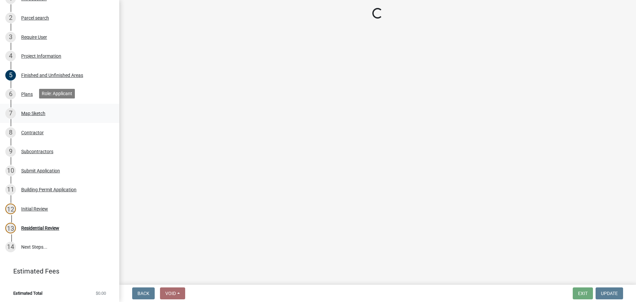
scroll to position [0, 0]
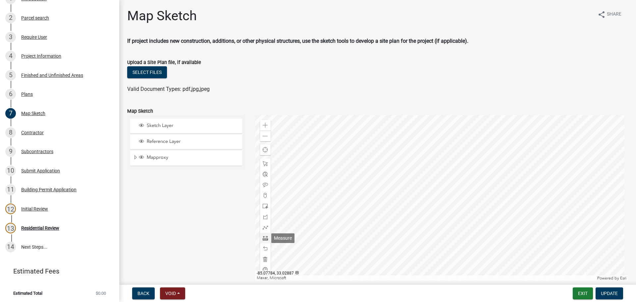
click at [264, 238] on span at bounding box center [265, 237] width 5 height 5
click at [402, 169] on div at bounding box center [441, 198] width 373 height 166
click at [400, 168] on div at bounding box center [441, 198] width 373 height 166
click at [407, 199] on div at bounding box center [441, 198] width 373 height 166
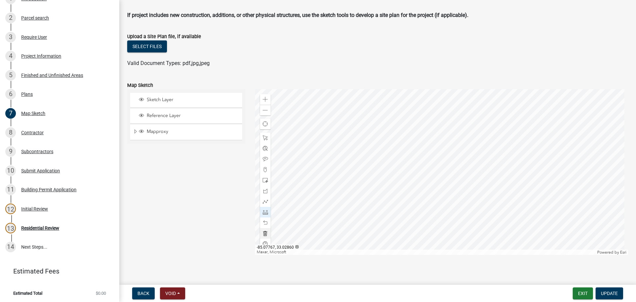
scroll to position [30, 0]
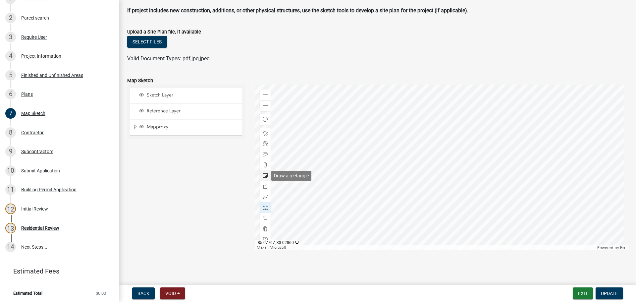
click at [263, 175] on span at bounding box center [265, 175] width 5 height 5
click at [401, 137] on div at bounding box center [441, 167] width 373 height 166
click at [405, 150] on div at bounding box center [441, 167] width 373 height 166
click at [408, 152] on div at bounding box center [441, 167] width 373 height 166
click at [408, 153] on div at bounding box center [441, 167] width 373 height 166
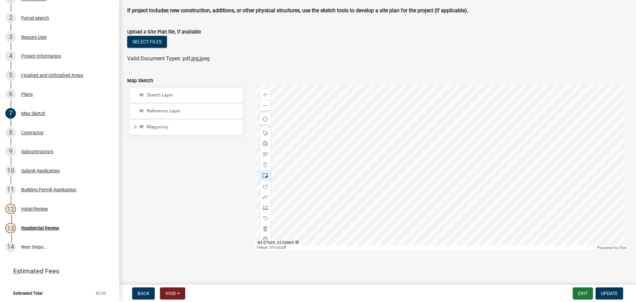
click at [412, 156] on div at bounding box center [441, 167] width 373 height 166
click at [410, 147] on div at bounding box center [441, 167] width 373 height 166
click at [266, 207] on span at bounding box center [265, 207] width 5 height 5
click at [400, 137] on div at bounding box center [441, 167] width 373 height 166
click at [406, 171] on div at bounding box center [441, 167] width 373 height 166
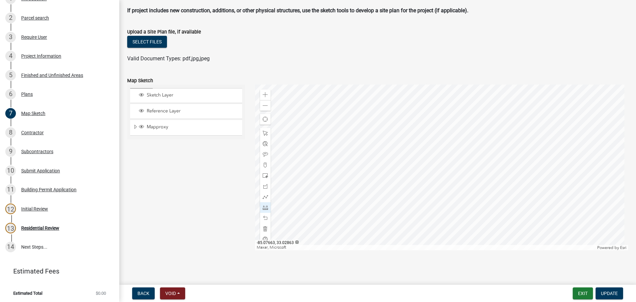
click at [423, 167] on div at bounding box center [441, 167] width 373 height 166
click at [41, 227] on div "Residential Review" at bounding box center [40, 228] width 38 height 5
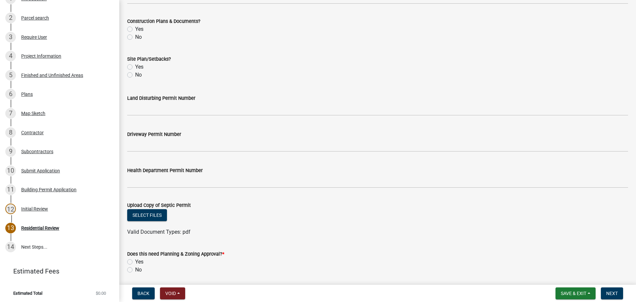
scroll to position [245, 0]
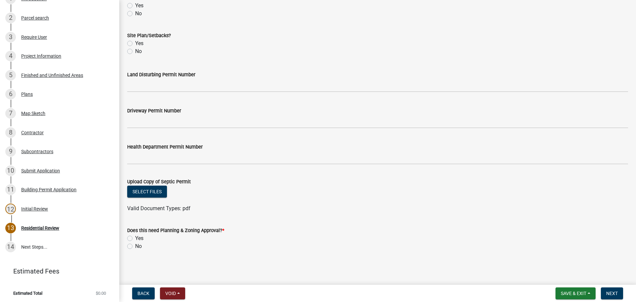
click at [135, 244] on label "No" at bounding box center [138, 246] width 7 height 8
click at [135, 244] on input "No" at bounding box center [137, 244] width 4 height 4
radio input "true"
click at [611, 290] on span "Next" at bounding box center [612, 292] width 12 height 5
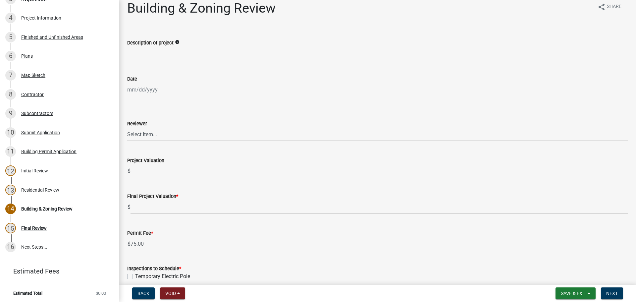
scroll to position [0, 0]
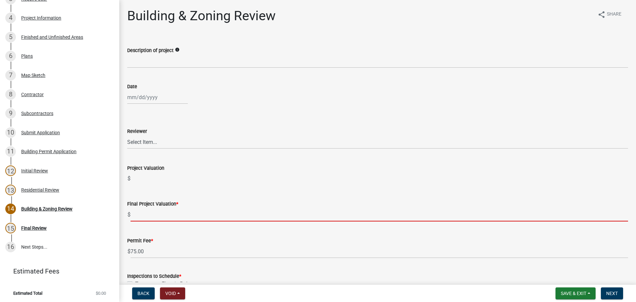
click at [152, 213] on input "text" at bounding box center [380, 215] width 498 height 14
click at [147, 214] on input "text" at bounding box center [380, 215] width 498 height 14
paste input "$193,050.00"
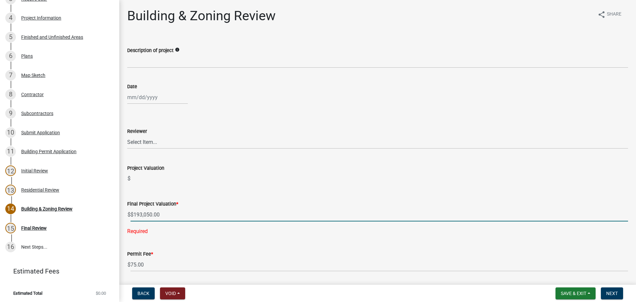
type input "193050"
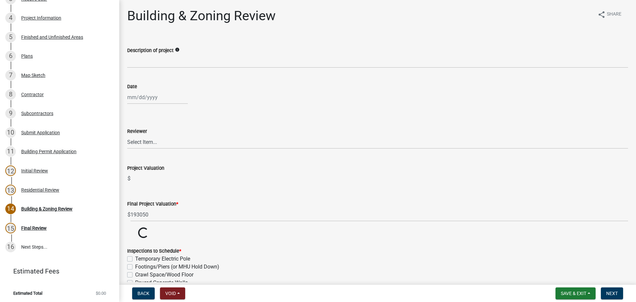
click at [195, 192] on div "Final Project Valuation * $ 193050" at bounding box center [377, 205] width 501 height 31
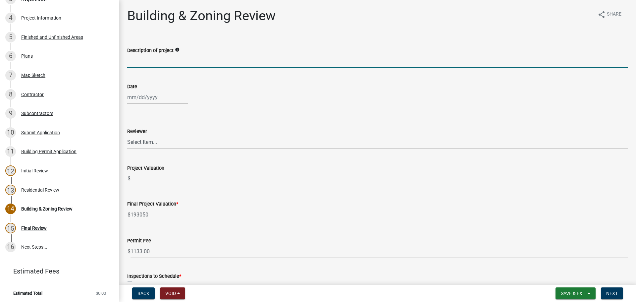
click at [144, 67] on input "Description of project" at bounding box center [377, 61] width 501 height 14
click at [301, 84] on div "Date" at bounding box center [377, 86] width 501 height 8
click at [169, 60] on input "Description of project" at bounding box center [377, 61] width 501 height 14
type input "Repair"
select select "9"
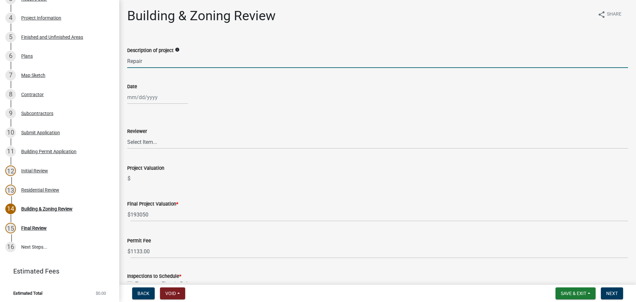
select select "2025"
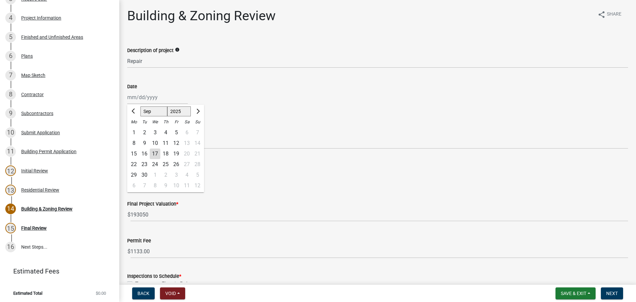
click at [156, 100] on div "Jan Feb Mar Apr May Jun Jul Aug Sep Oct Nov Dec 1525 1526 1527 1528 1529 1530 1…" at bounding box center [157, 97] width 61 height 14
click at [154, 154] on div "17" at bounding box center [155, 153] width 11 height 11
type input "09/17/2025"
click at [151, 141] on select "Select Item... Douglas Richardson James Lorimer Thrailkill Jr Keanua Patterson …" at bounding box center [377, 142] width 501 height 14
click at [127, 135] on select "Select Item... Douglas Richardson James Lorimer Thrailkill Jr Keanua Patterson …" at bounding box center [377, 142] width 501 height 14
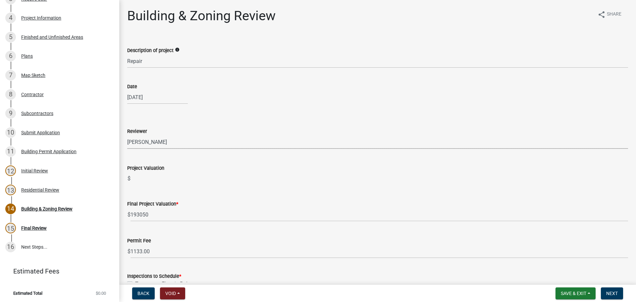
select select "d688b2a4-394c-4e7e-bf27-4f07b97f5404"
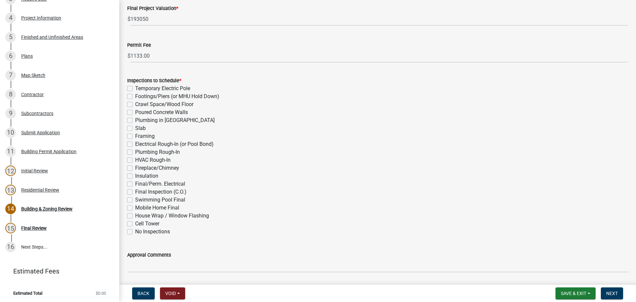
scroll to position [199, 0]
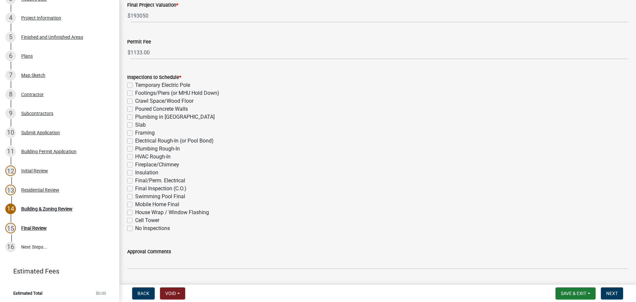
click at [135, 134] on label "Framing" at bounding box center [145, 133] width 20 height 8
click at [135, 133] on input "Framing" at bounding box center [137, 131] width 4 height 4
checkbox input "true"
checkbox input "false"
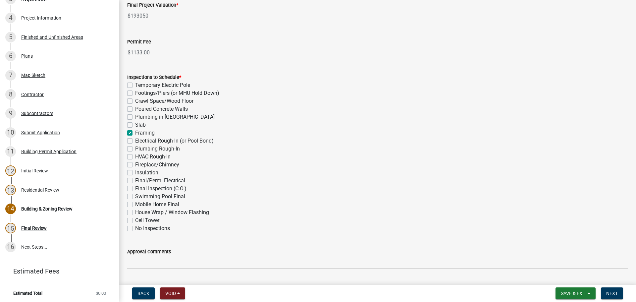
checkbox input "false"
checkbox input "true"
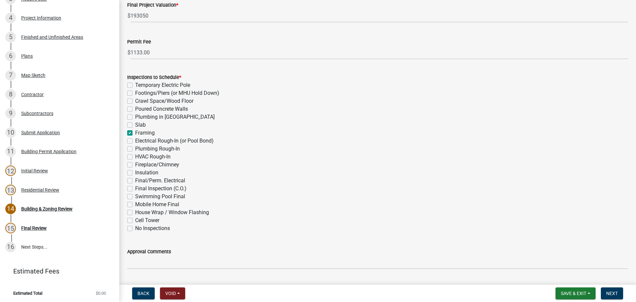
checkbox input "false"
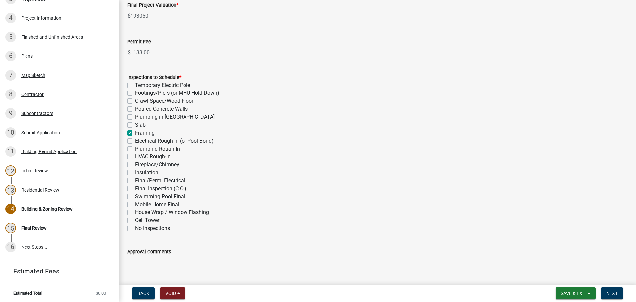
checkbox input "false"
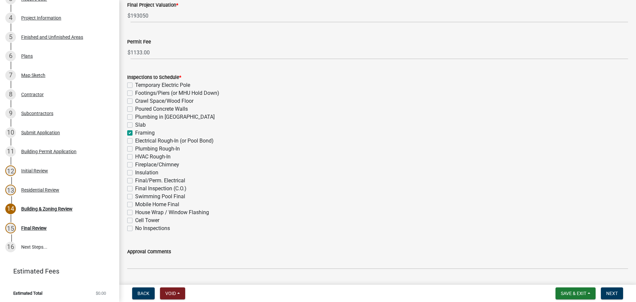
checkbox input "false"
click at [135, 142] on label "Electrical Rough-In (or Pool Bond)" at bounding box center [174, 141] width 79 height 8
click at [135, 141] on input "Electrical Rough-In (or Pool Bond)" at bounding box center [137, 139] width 4 height 4
checkbox input "true"
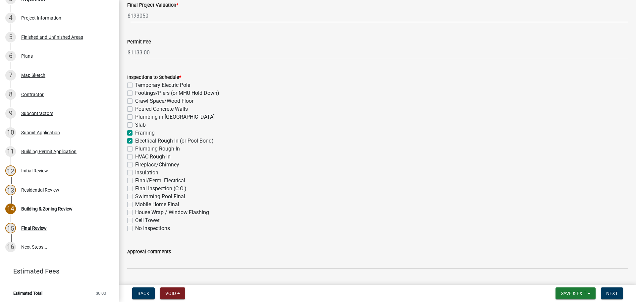
checkbox input "false"
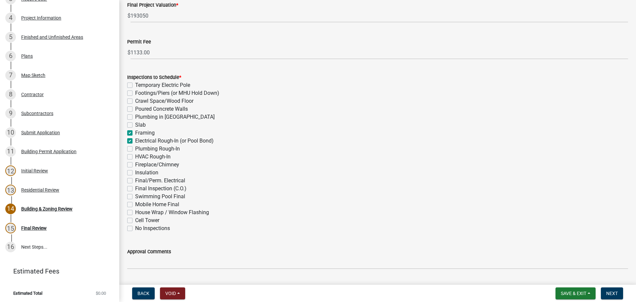
checkbox input "false"
checkbox input "true"
checkbox input "false"
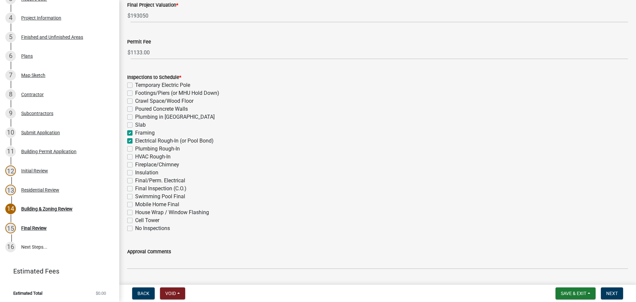
checkbox input "false"
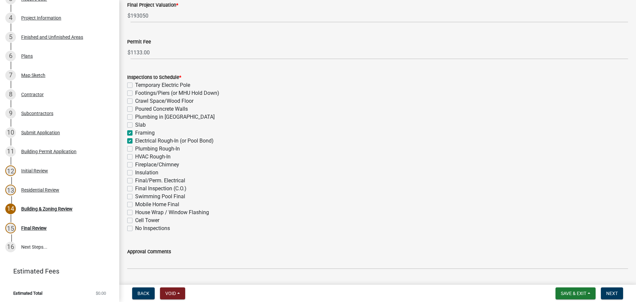
checkbox input "false"
click at [135, 148] on label "Plumbing Rough-In" at bounding box center [157, 149] width 45 height 8
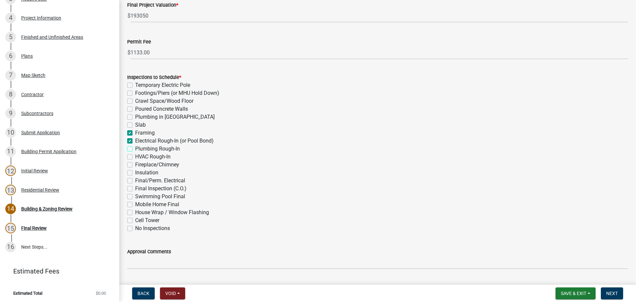
click at [135, 148] on input "Plumbing Rough-In" at bounding box center [137, 147] width 4 height 4
checkbox input "true"
checkbox input "false"
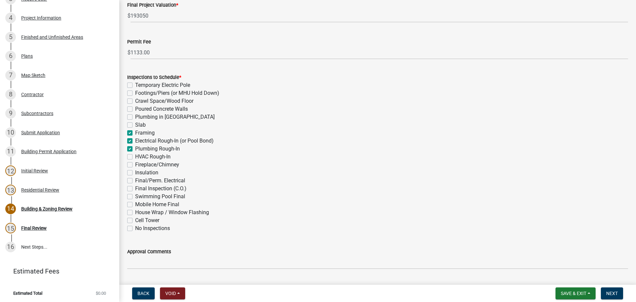
checkbox input "false"
checkbox input "true"
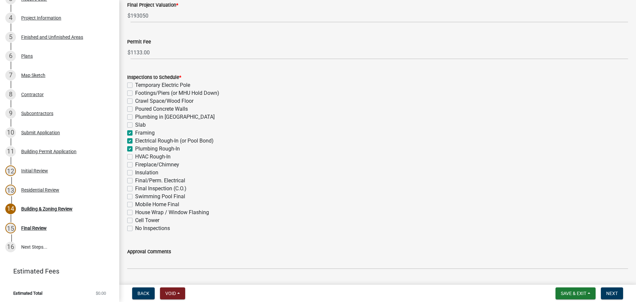
checkbox input "true"
checkbox input "false"
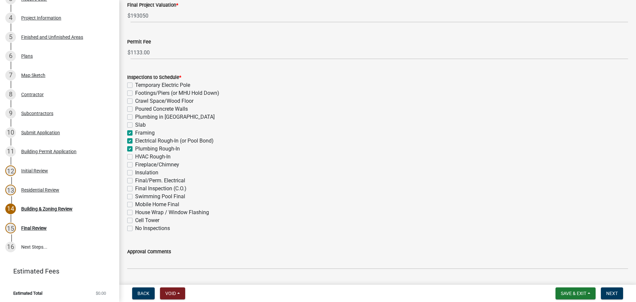
checkbox input "false"
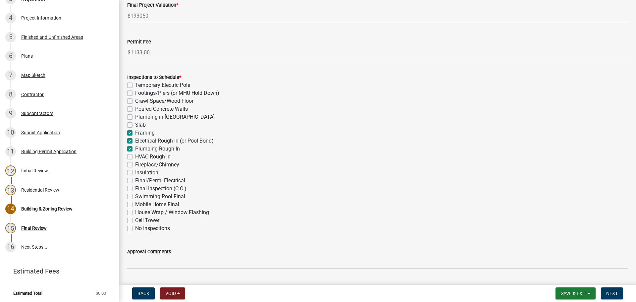
checkbox input "false"
click at [135, 157] on label "HVAC Rough-In" at bounding box center [152, 157] width 35 height 8
click at [135, 157] on input "HVAC Rough-In" at bounding box center [137, 155] width 4 height 4
checkbox input "true"
checkbox input "false"
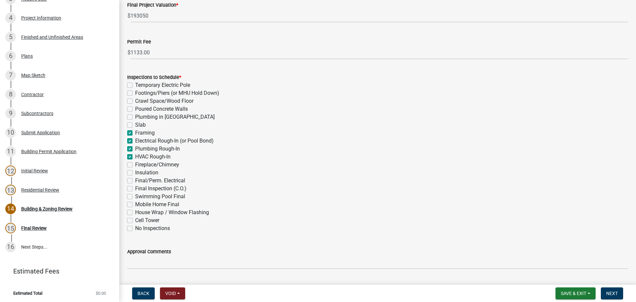
checkbox input "false"
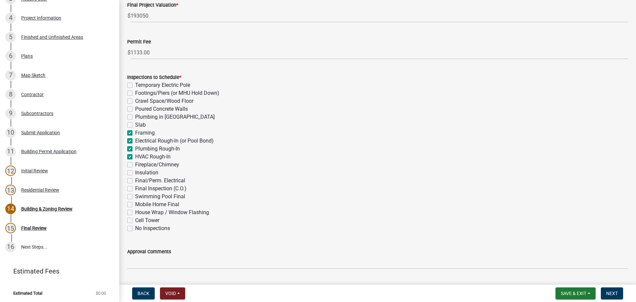
checkbox input "true"
checkbox input "false"
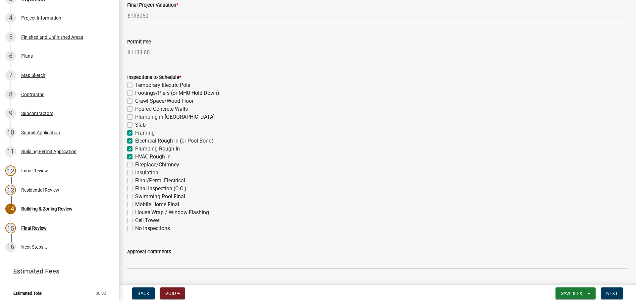
checkbox input "false"
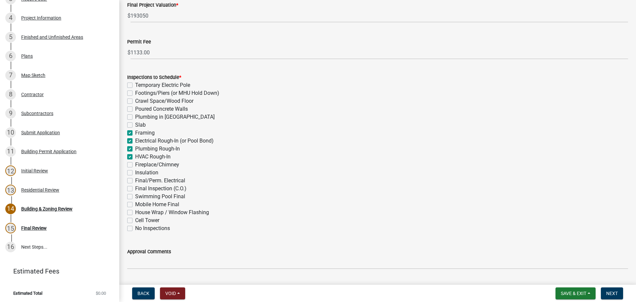
checkbox input "false"
click at [135, 174] on label "Insulation" at bounding box center [146, 173] width 23 height 8
click at [135, 173] on input "Insulation" at bounding box center [137, 171] width 4 height 4
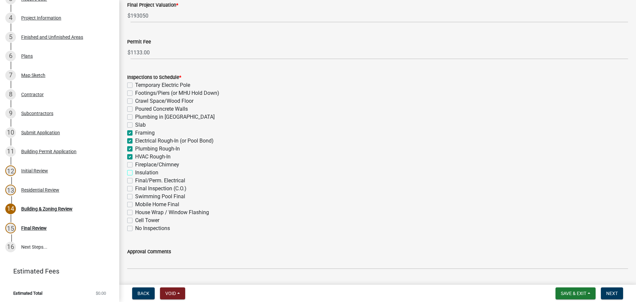
checkbox input "true"
checkbox input "false"
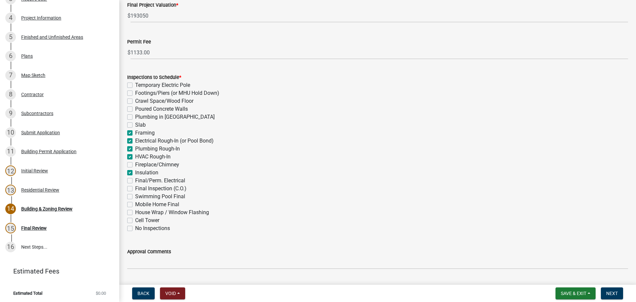
checkbox input "false"
checkbox input "true"
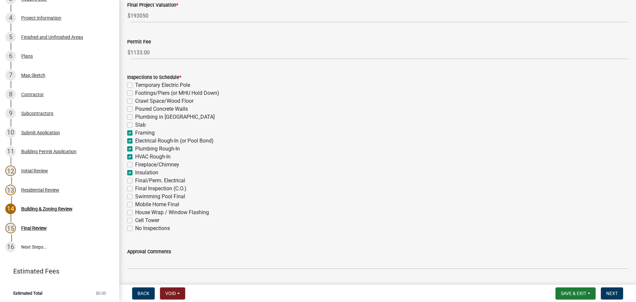
checkbox input "true"
checkbox input "false"
checkbox input "true"
checkbox input "false"
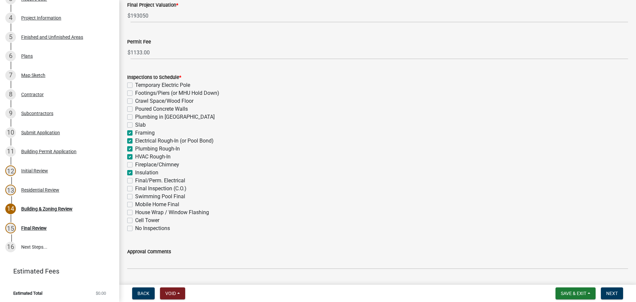
checkbox input "false"
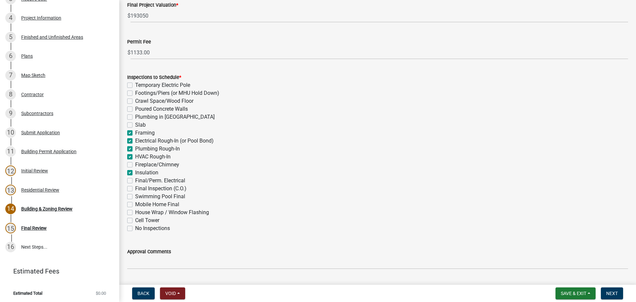
click at [135, 181] on label "Final/Perm. Electrical" at bounding box center [160, 181] width 50 height 8
click at [135, 181] on input "Final/Perm. Electrical" at bounding box center [137, 179] width 4 height 4
checkbox input "true"
checkbox input "false"
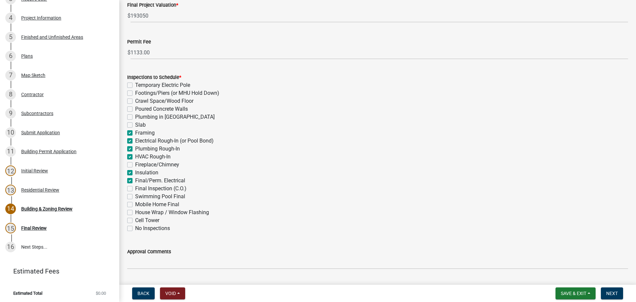
checkbox input "false"
checkbox input "true"
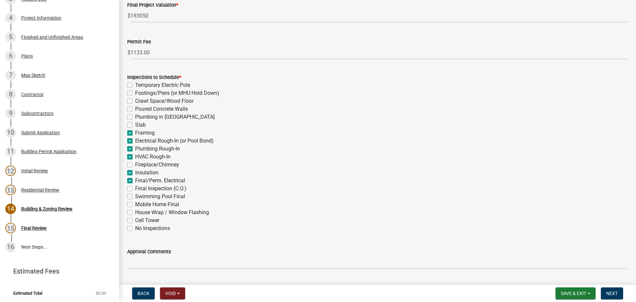
checkbox input "true"
checkbox input "false"
checkbox input "true"
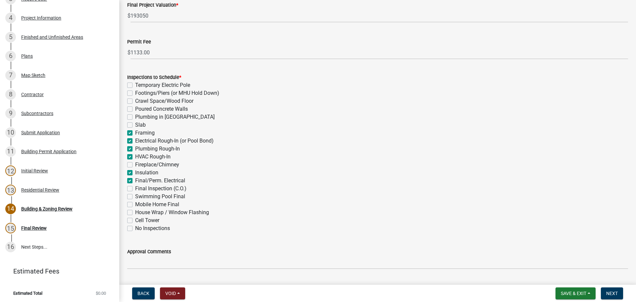
checkbox input "true"
checkbox input "false"
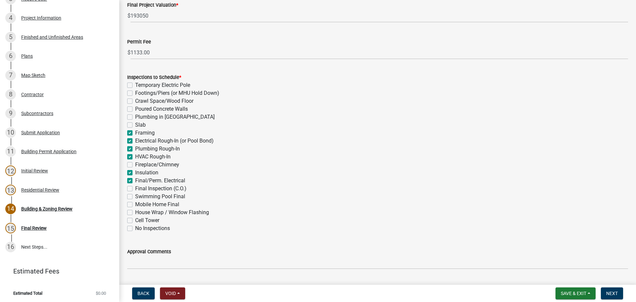
checkbox input "false"
click at [135, 187] on label "Final Inspection (C.O.)" at bounding box center [160, 188] width 51 height 8
click at [135, 187] on input "Final Inspection (C.O.)" at bounding box center [137, 186] width 4 height 4
checkbox input "true"
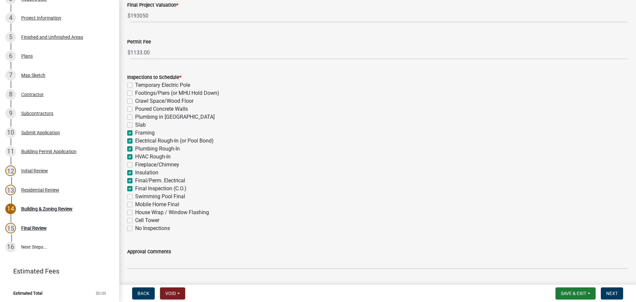
checkbox input "false"
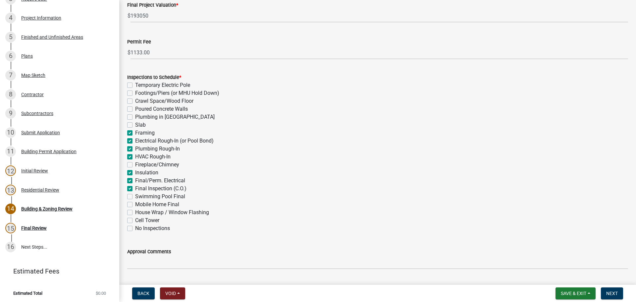
checkbox input "false"
checkbox input "true"
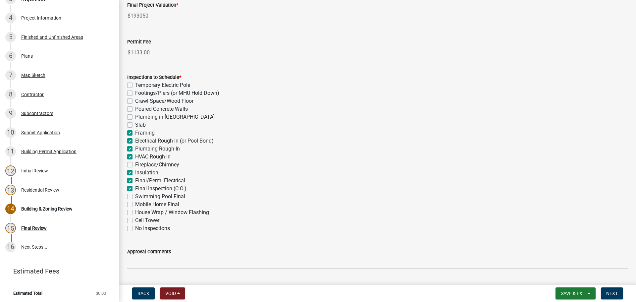
checkbox input "false"
checkbox input "true"
checkbox input "false"
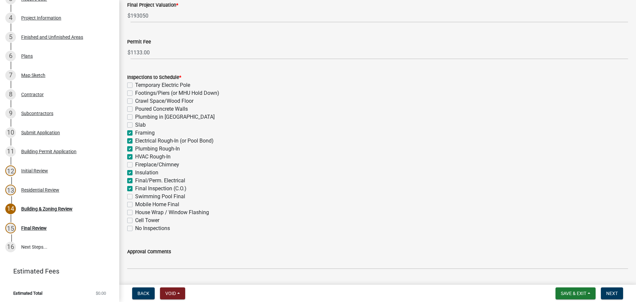
checkbox input "false"
click at [135, 212] on label "House Wrap / Window Flashing" at bounding box center [172, 212] width 74 height 8
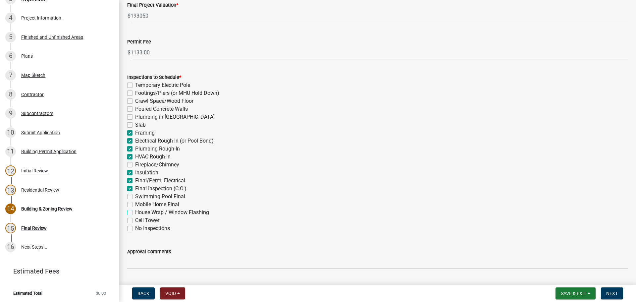
click at [135, 212] on input "House Wrap / Window Flashing" at bounding box center [137, 210] width 4 height 4
checkbox input "true"
checkbox input "false"
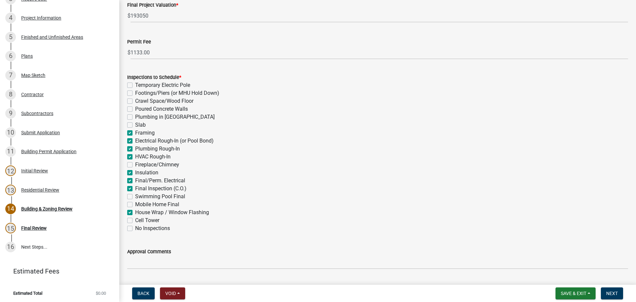
checkbox input "false"
checkbox input "true"
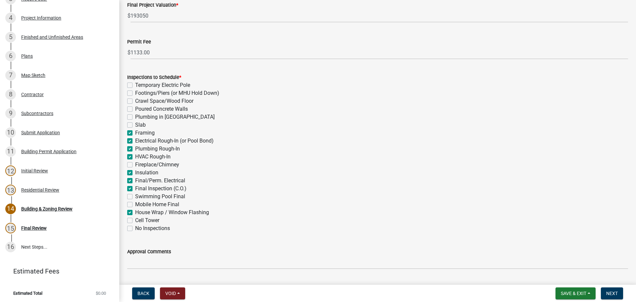
checkbox input "true"
checkbox input "false"
checkbox input "true"
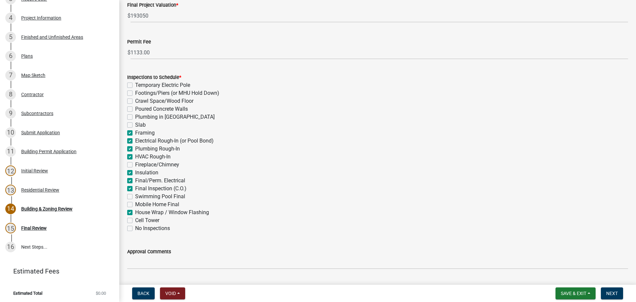
checkbox input "true"
checkbox input "false"
checkbox input "true"
checkbox input "false"
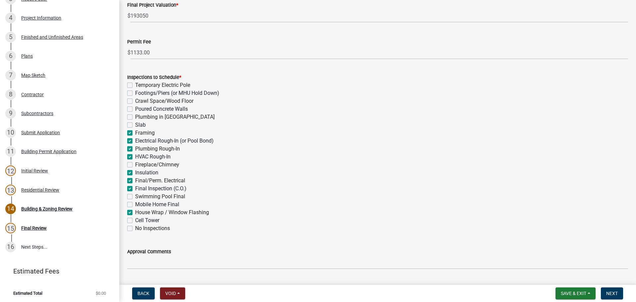
checkbox input "false"
click at [607, 293] on span "Next" at bounding box center [612, 292] width 12 height 5
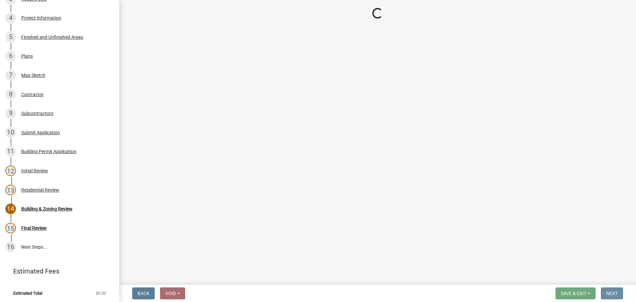
scroll to position [0, 0]
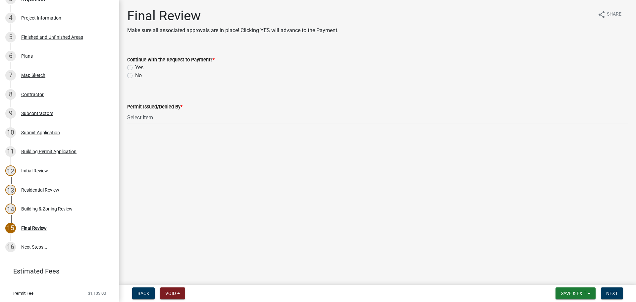
click at [135, 69] on label "Yes" at bounding box center [139, 68] width 8 height 8
click at [135, 68] on input "Yes" at bounding box center [137, 66] width 4 height 4
radio input "true"
drag, startPoint x: 158, startPoint y: 119, endPoint x: 160, endPoint y: 124, distance: 5.8
click at [158, 119] on select "Select Item... Douglas Richardson James Lorimer Thrailkill Jr Keanua Patterson …" at bounding box center [377, 118] width 501 height 14
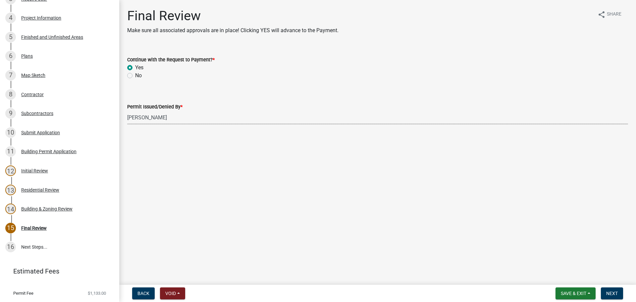
click at [127, 111] on select "Select Item... Douglas Richardson James Lorimer Thrailkill Jr Keanua Patterson …" at bounding box center [377, 118] width 501 height 14
select select "d688b2a4-394c-4e7e-bf27-4f07b97f5404"
click at [613, 290] on span "Next" at bounding box center [612, 292] width 12 height 5
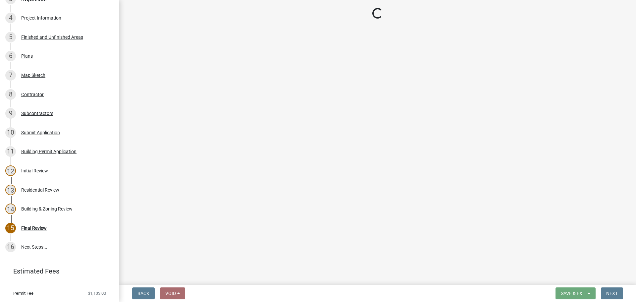
scroll to position [676, 0]
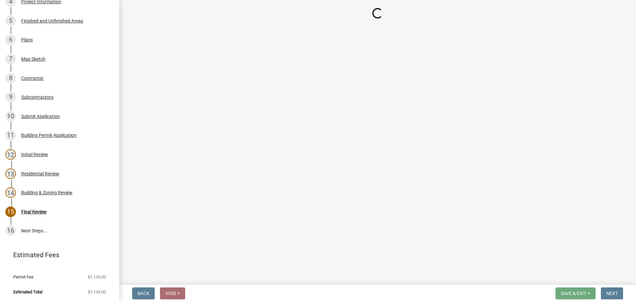
select select "3: 3"
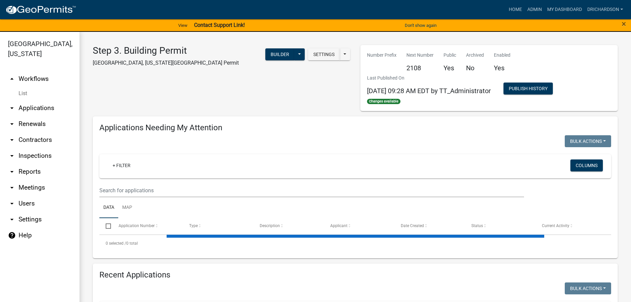
select select "1: 25"
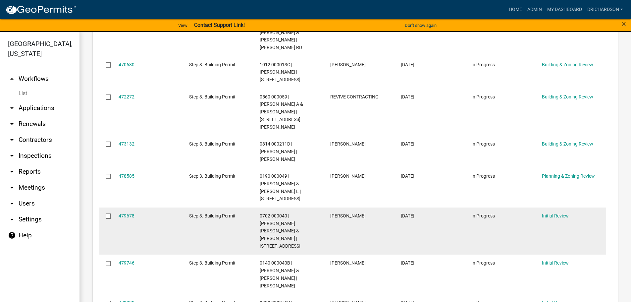
scroll to position [629, 0]
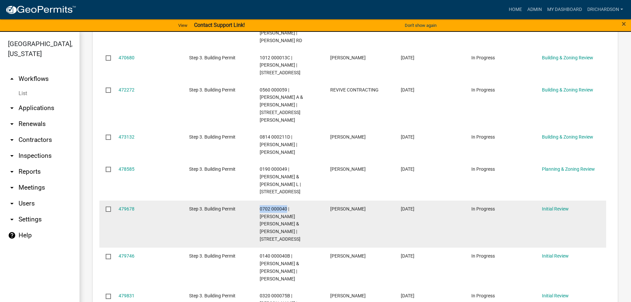
drag, startPoint x: 259, startPoint y: 124, endPoint x: 286, endPoint y: 126, distance: 26.9
click at [286, 206] on span "0702 000040 | [PERSON_NAME] [PERSON_NAME] & [PERSON_NAME] | [STREET_ADDRESS]" at bounding box center [280, 223] width 41 height 35
copy span "0702 000040"
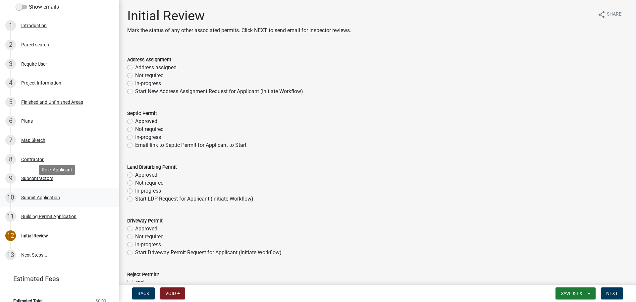
scroll to position [85, 0]
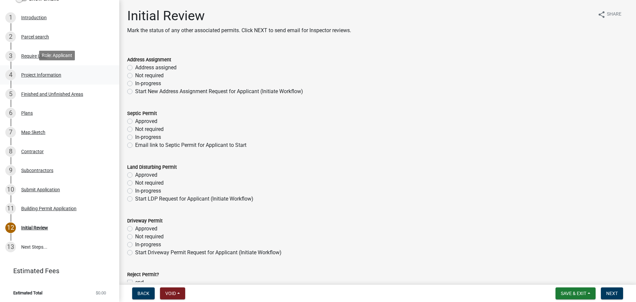
click at [54, 77] on div "4 Project Information" at bounding box center [56, 75] width 103 height 11
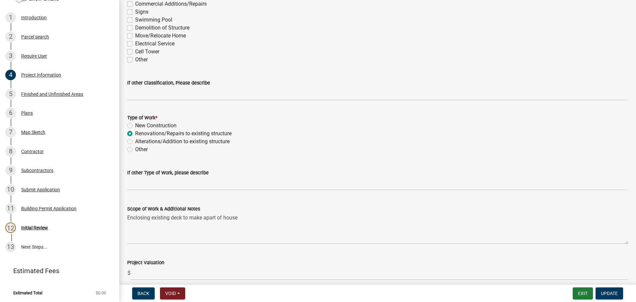
scroll to position [596, 0]
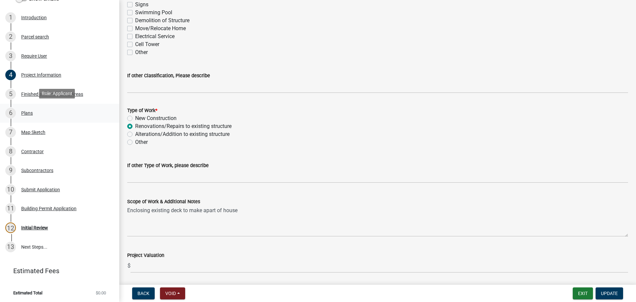
click at [29, 112] on div "Plans" at bounding box center [27, 113] width 12 height 5
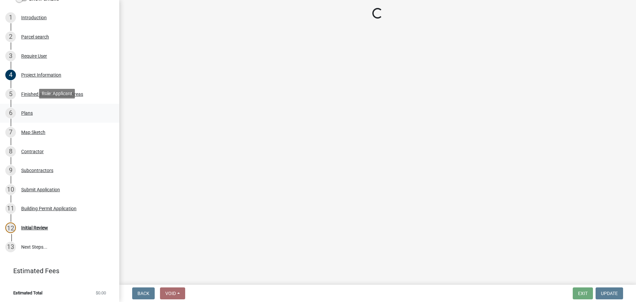
scroll to position [0, 0]
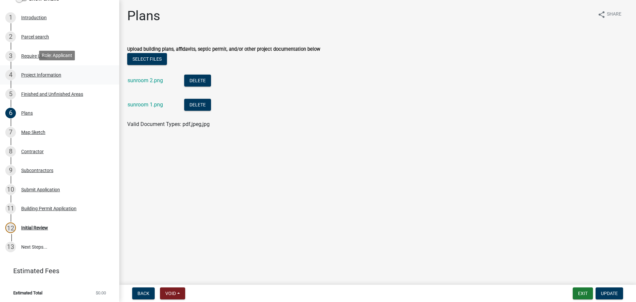
click at [65, 70] on div "4 Project Information" at bounding box center [56, 75] width 103 height 11
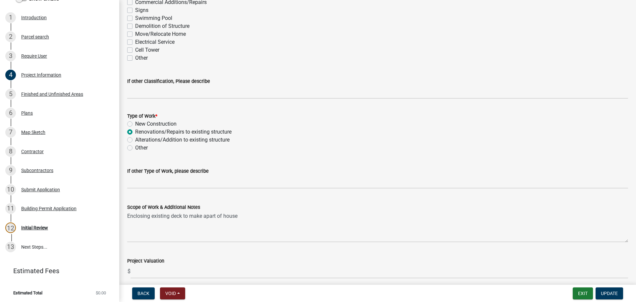
scroll to position [619, 0]
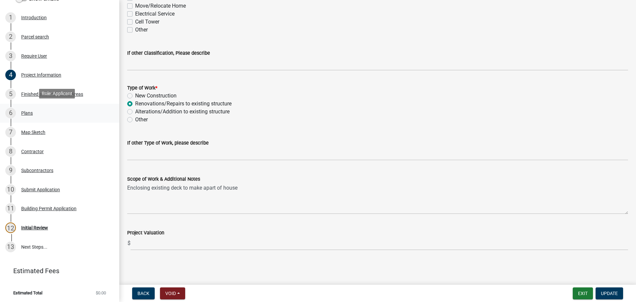
click at [27, 111] on div "Plans" at bounding box center [27, 113] width 12 height 5
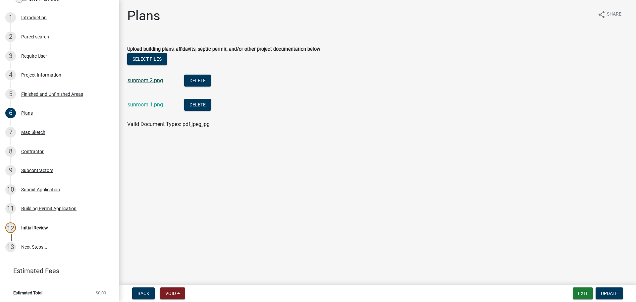
click at [148, 79] on link "sunroom 2.png" at bounding box center [145, 80] width 35 height 6
click at [154, 106] on link "sunroom 1.png" at bounding box center [145, 104] width 35 height 6
click at [30, 133] on div "Map Sketch" at bounding box center [33, 132] width 24 height 5
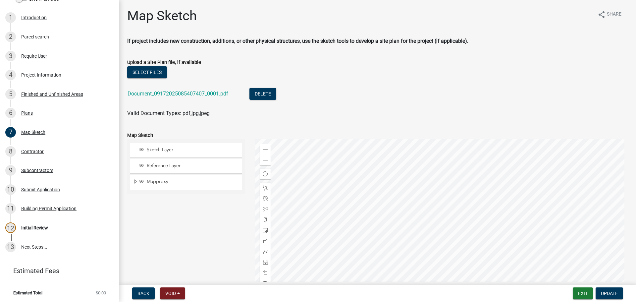
click at [354, 211] on div at bounding box center [441, 222] width 373 height 166
click at [263, 261] on span at bounding box center [265, 261] width 5 height 5
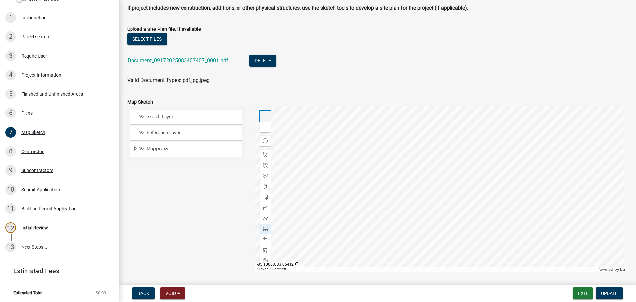
click at [265, 119] on div "Zoom in" at bounding box center [265, 116] width 11 height 11
click at [264, 154] on span at bounding box center [265, 154] width 5 height 5
click at [559, 205] on div at bounding box center [441, 189] width 373 height 166
click at [529, 203] on div at bounding box center [441, 189] width 373 height 166
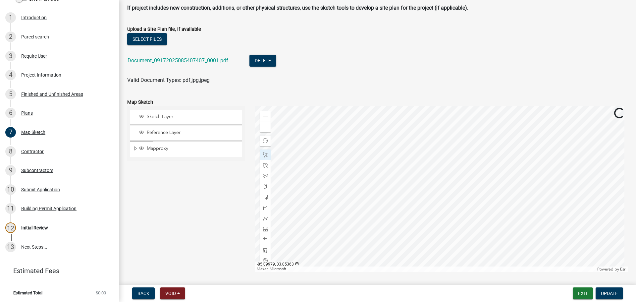
scroll to position [55, 0]
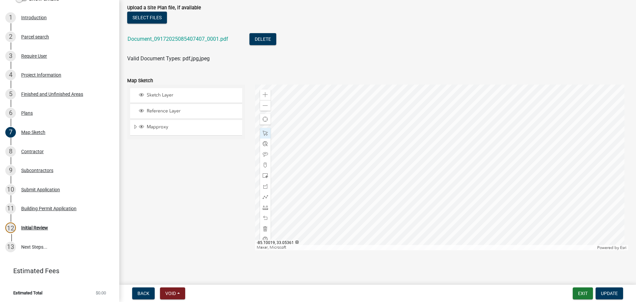
click at [301, 250] on div at bounding box center [441, 167] width 373 height 166
click at [414, 171] on div at bounding box center [441, 167] width 373 height 166
click at [264, 210] on div at bounding box center [265, 207] width 11 height 11
click at [419, 192] on div at bounding box center [441, 167] width 373 height 166
click at [439, 195] on div at bounding box center [441, 167] width 373 height 166
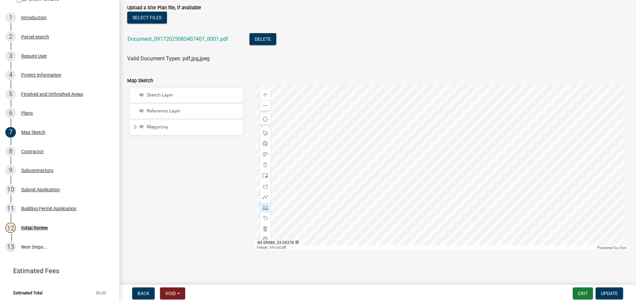
click at [444, 155] on div at bounding box center [441, 167] width 373 height 166
click at [28, 227] on div "Initial Review" at bounding box center [34, 227] width 27 height 5
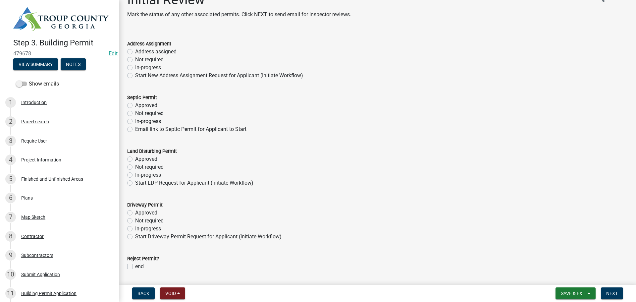
scroll to position [36, 0]
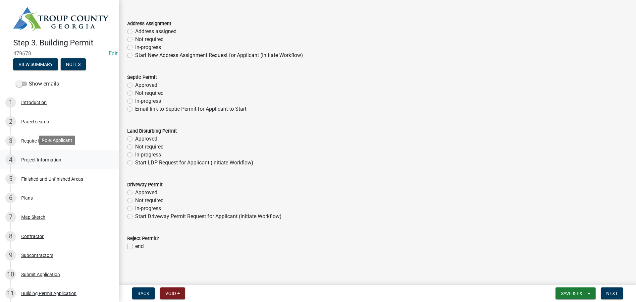
click at [43, 158] on div "Project Information" at bounding box center [41, 159] width 40 height 5
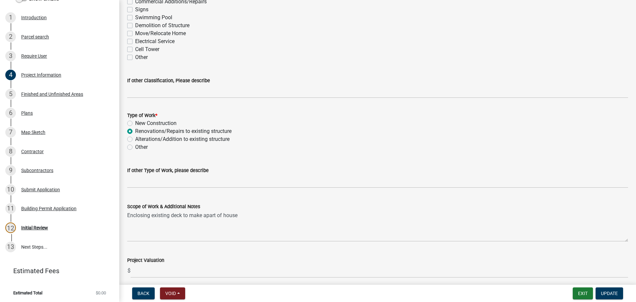
scroll to position [619, 0]
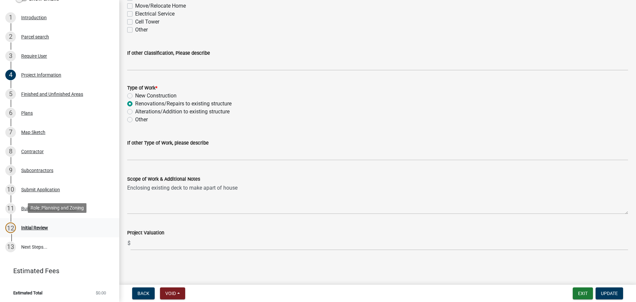
click at [28, 227] on div "Initial Review" at bounding box center [34, 227] width 27 height 5
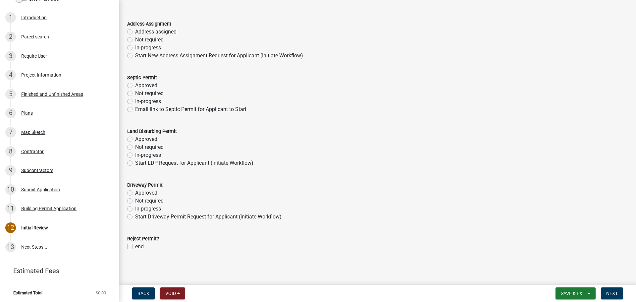
scroll to position [36, 0]
click at [135, 146] on label "Not required" at bounding box center [149, 147] width 28 height 8
click at [135, 146] on input "Not required" at bounding box center [137, 145] width 4 height 4
radio input "true"
click at [135, 201] on label "Not required" at bounding box center [149, 200] width 28 height 8
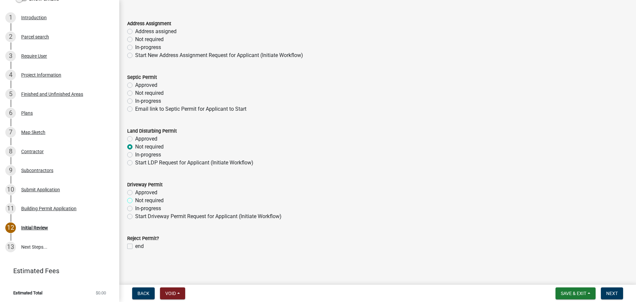
click at [135, 201] on input "Not required" at bounding box center [137, 198] width 4 height 4
radio input "true"
click at [135, 94] on label "Not required" at bounding box center [149, 93] width 28 height 8
click at [135, 93] on input "Not required" at bounding box center [137, 91] width 4 height 4
radio input "true"
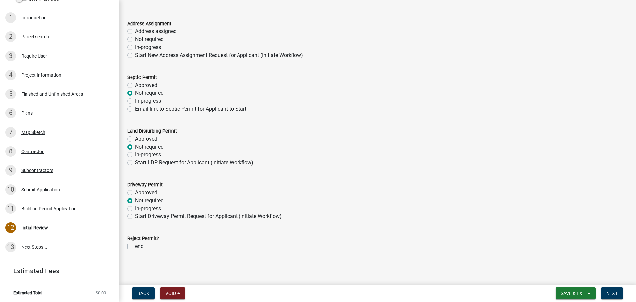
click at [135, 31] on label "Address assigned" at bounding box center [155, 31] width 41 height 8
click at [135, 31] on input "Address assigned" at bounding box center [137, 29] width 4 height 4
radio input "true"
click at [615, 292] on span "Next" at bounding box center [612, 292] width 12 height 5
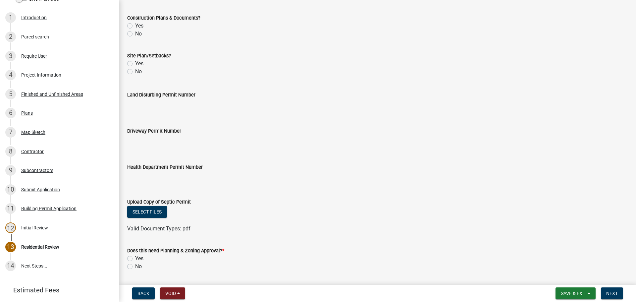
scroll to position [245, 0]
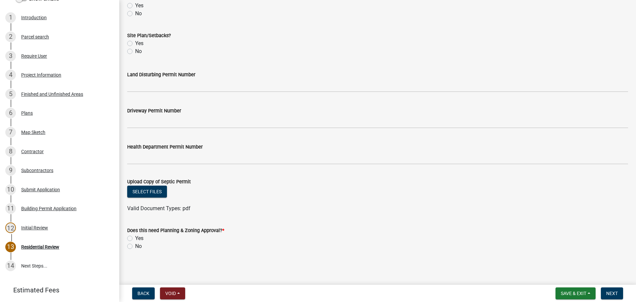
click at [135, 246] on label "No" at bounding box center [138, 246] width 7 height 8
click at [135, 246] on input "No" at bounding box center [137, 244] width 4 height 4
radio input "true"
click at [611, 293] on span "Next" at bounding box center [612, 292] width 12 height 5
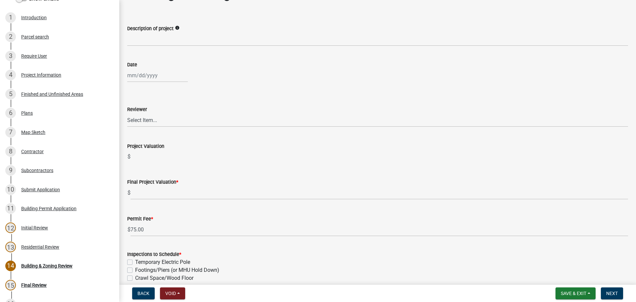
scroll to position [199, 0]
